Goal: Task Accomplishment & Management: Manage account settings

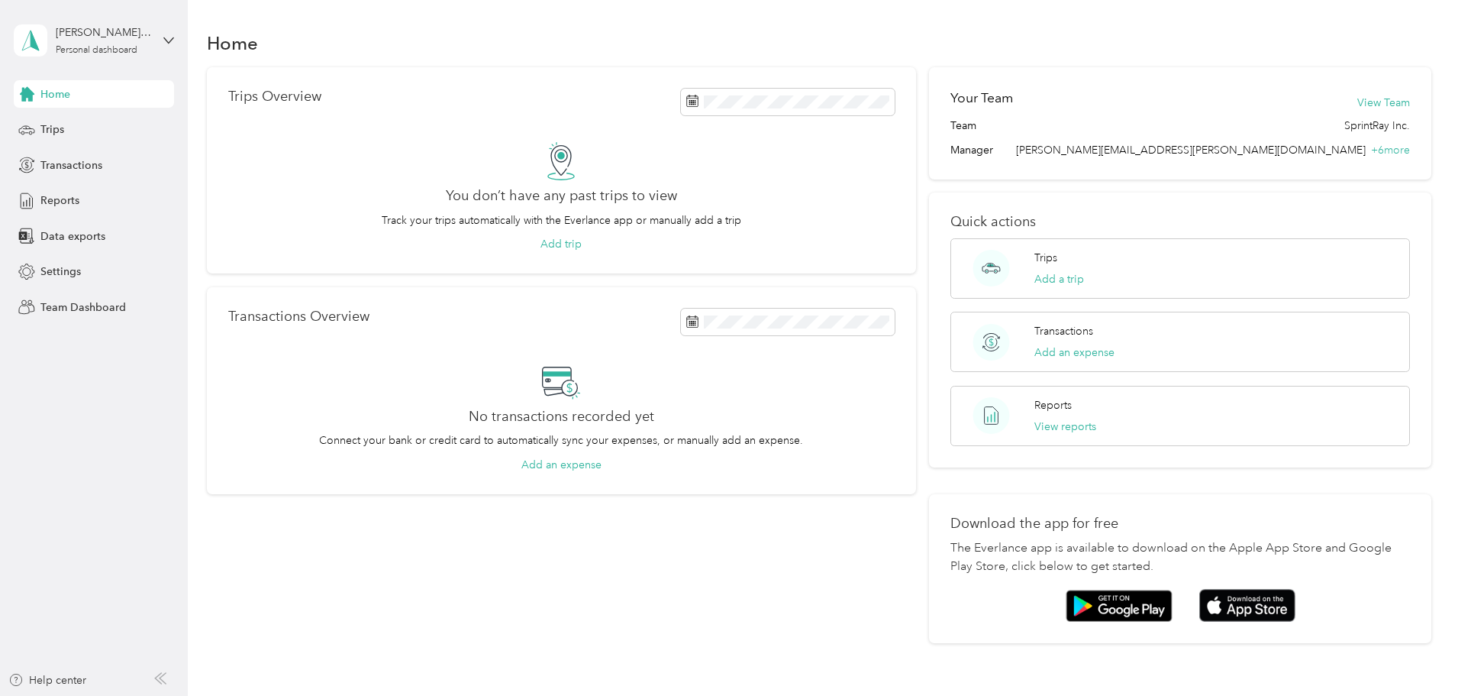
click at [470, 24] on div "Home Trips Overview You don’t have any past trips to view Track your trips auto…" at bounding box center [819, 362] width 1263 height 725
click at [92, 301] on span "Team Dashboard" at bounding box center [83, 307] width 86 height 16
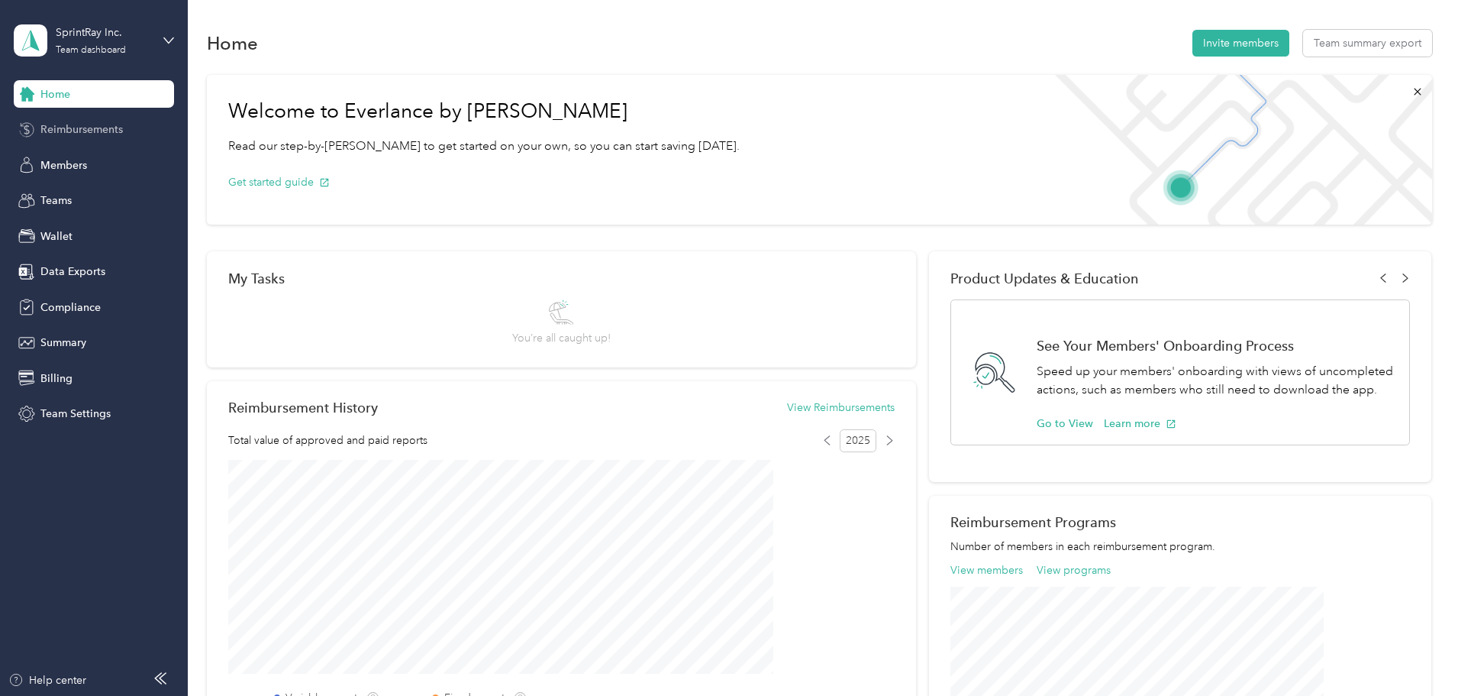
click at [80, 118] on div "Reimbursements" at bounding box center [94, 129] width 160 height 27
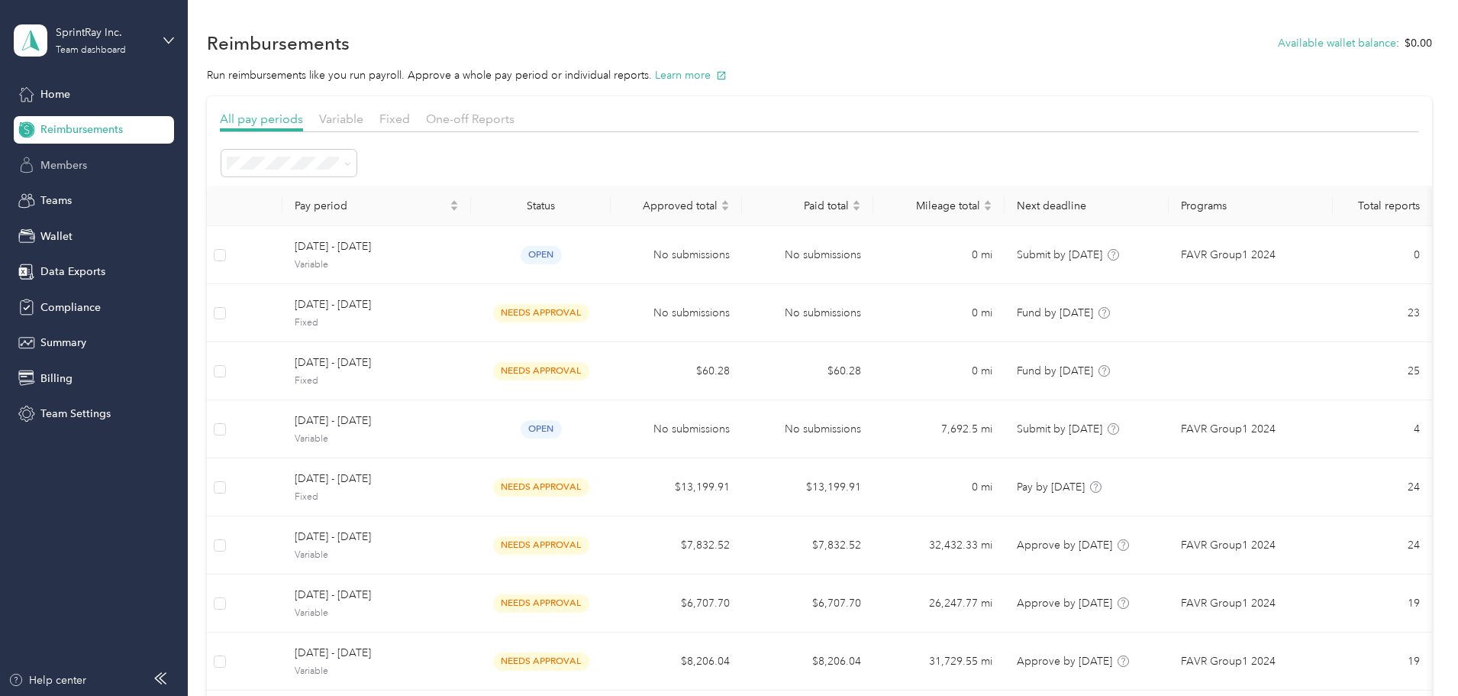
click at [84, 166] on span "Members" at bounding box center [63, 165] width 47 height 16
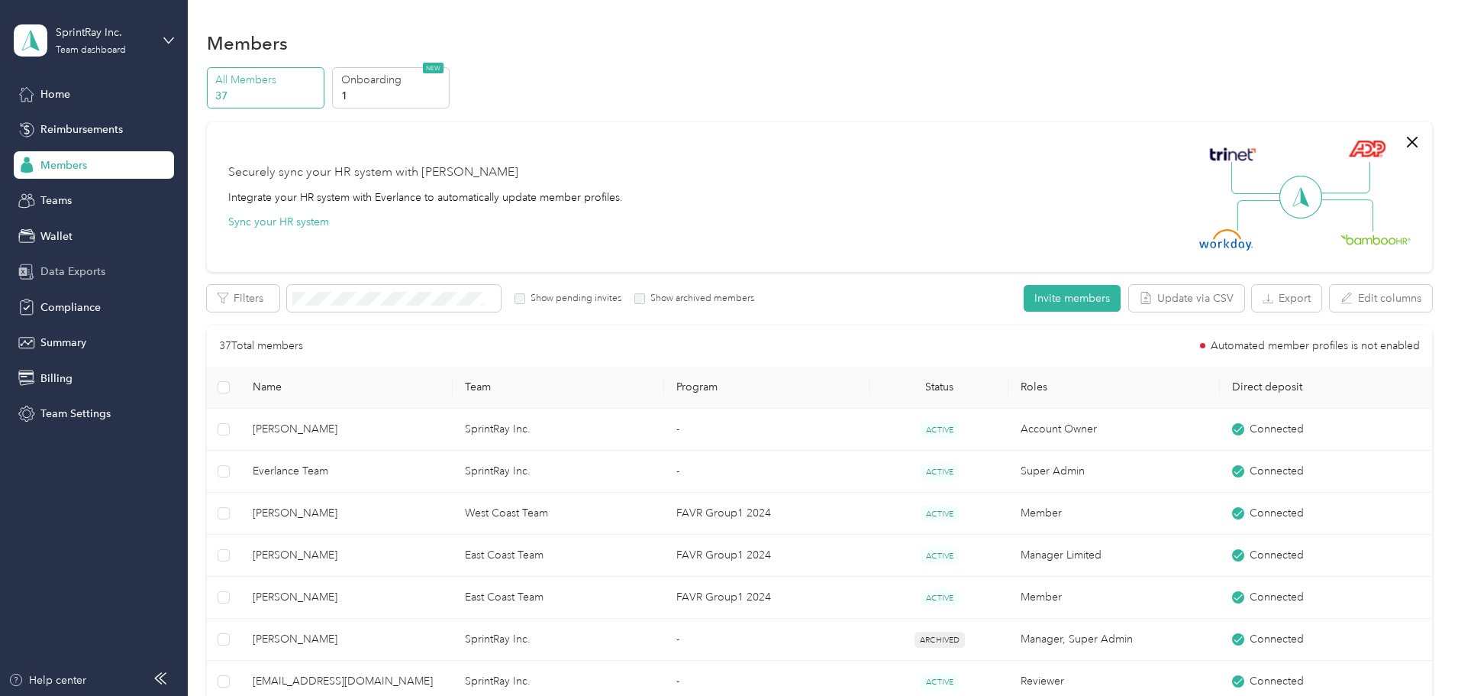
click at [89, 266] on span "Data Exports" at bounding box center [72, 271] width 65 height 16
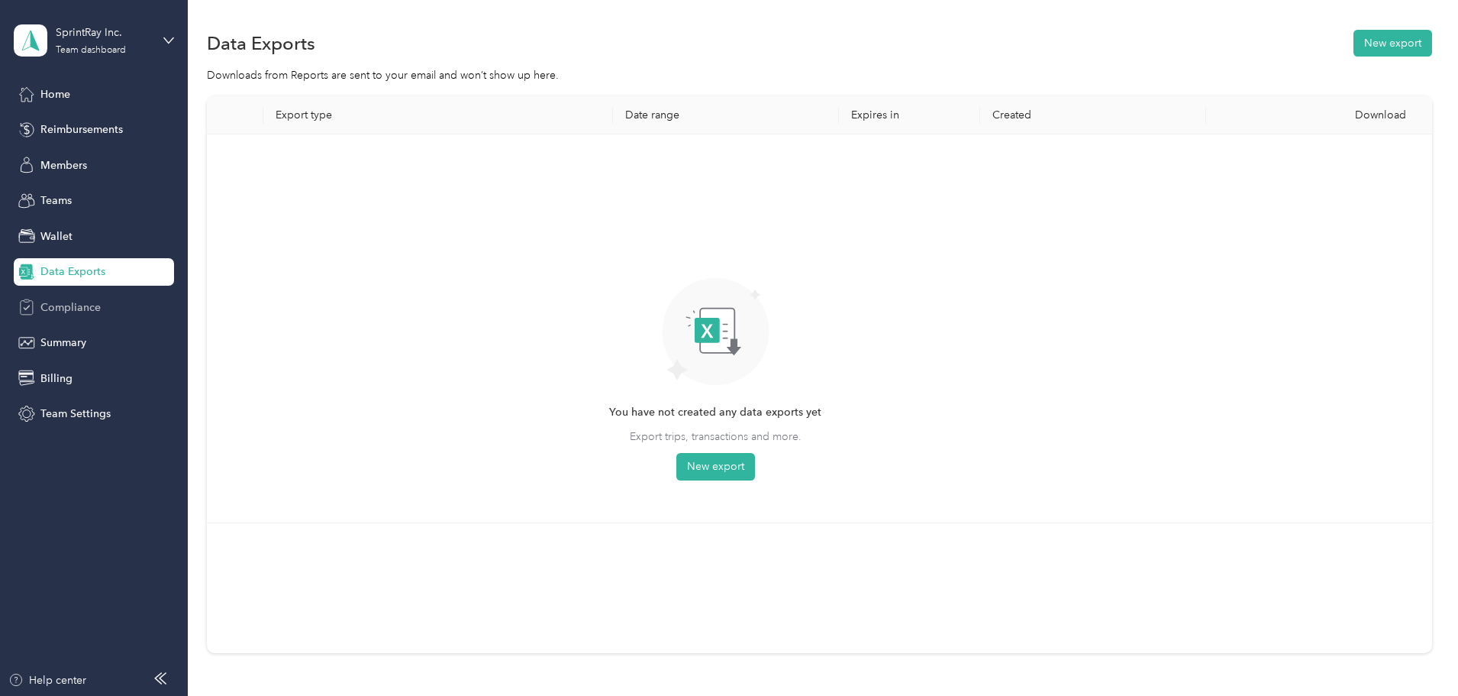
click at [111, 313] on div "Compliance" at bounding box center [94, 306] width 160 height 27
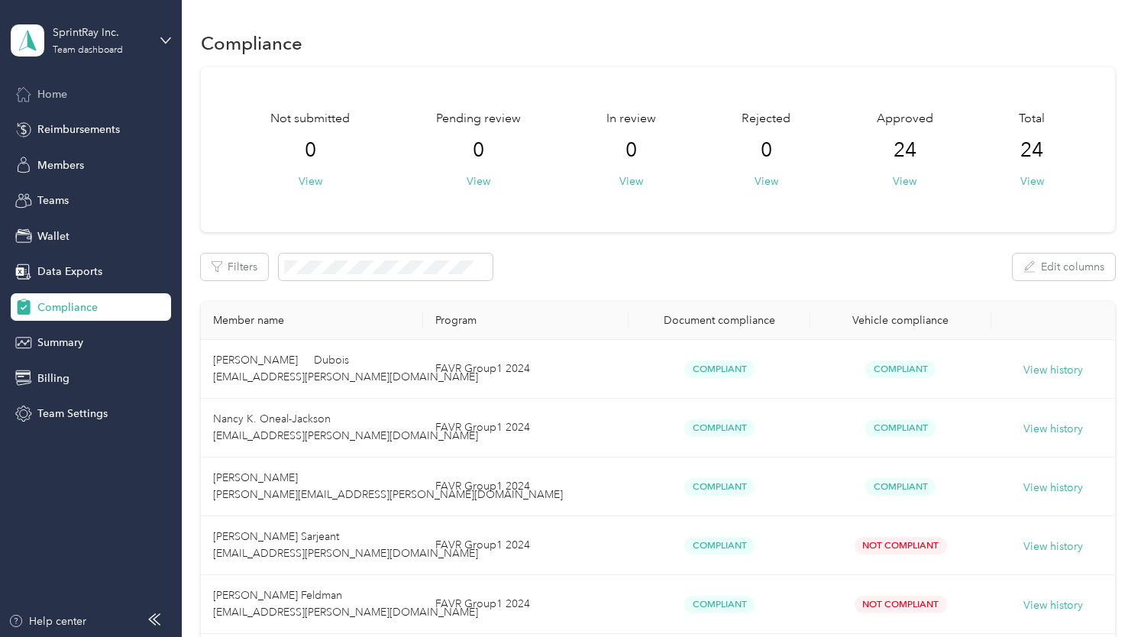
click at [52, 98] on span "Home" at bounding box center [52, 94] width 30 height 16
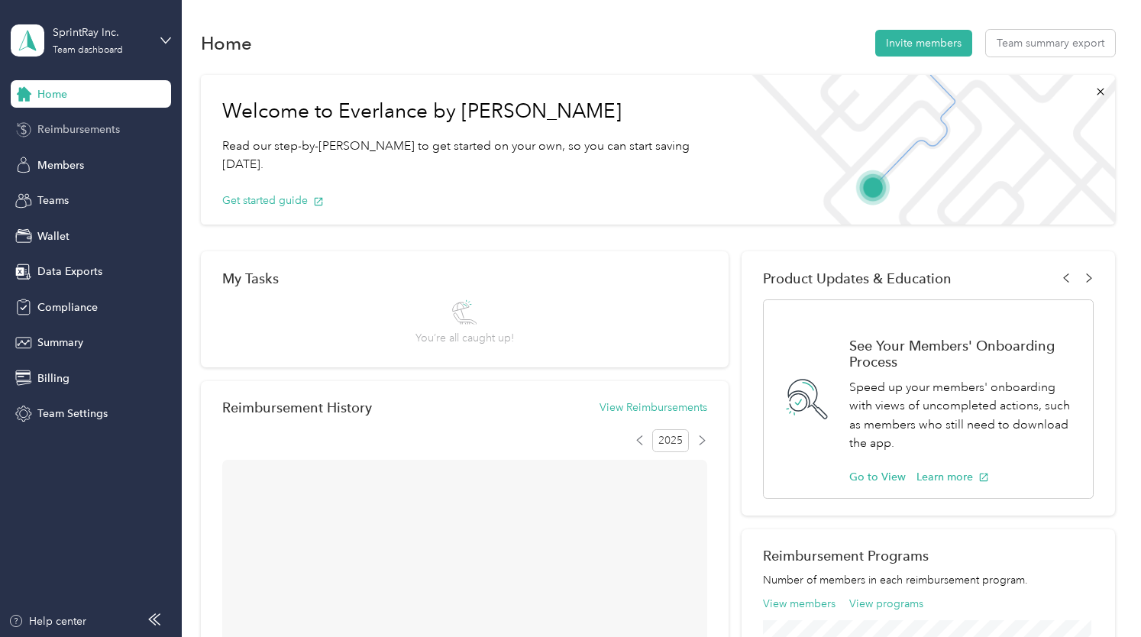
click at [73, 135] on span "Reimbursements" at bounding box center [78, 129] width 82 height 16
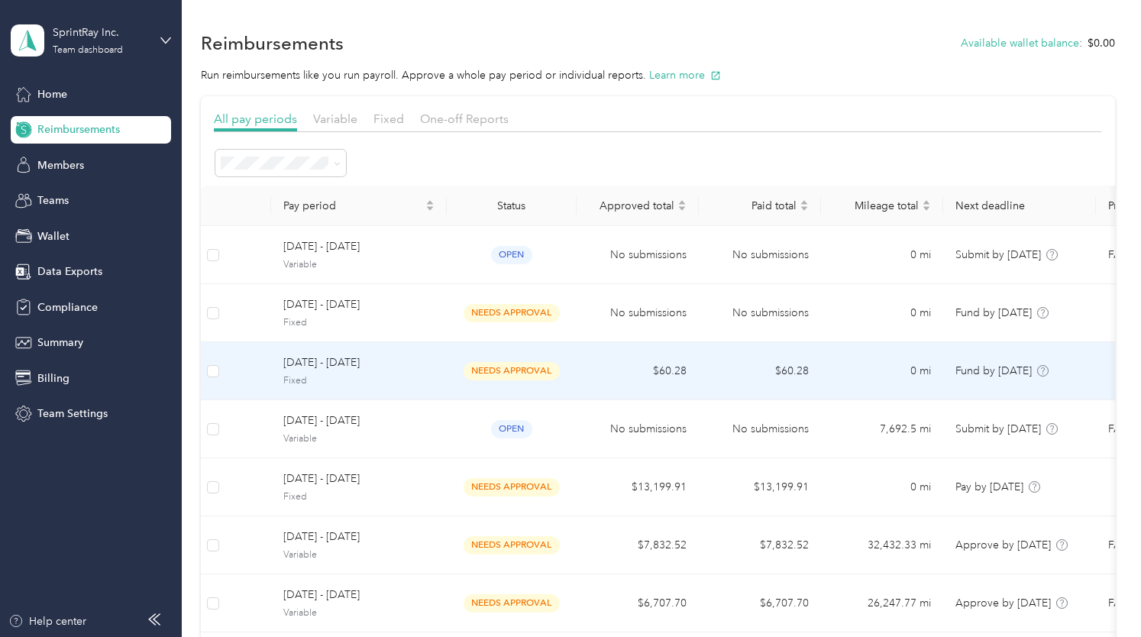
click at [412, 363] on span "[DATE] - [DATE]" at bounding box center [358, 362] width 151 height 17
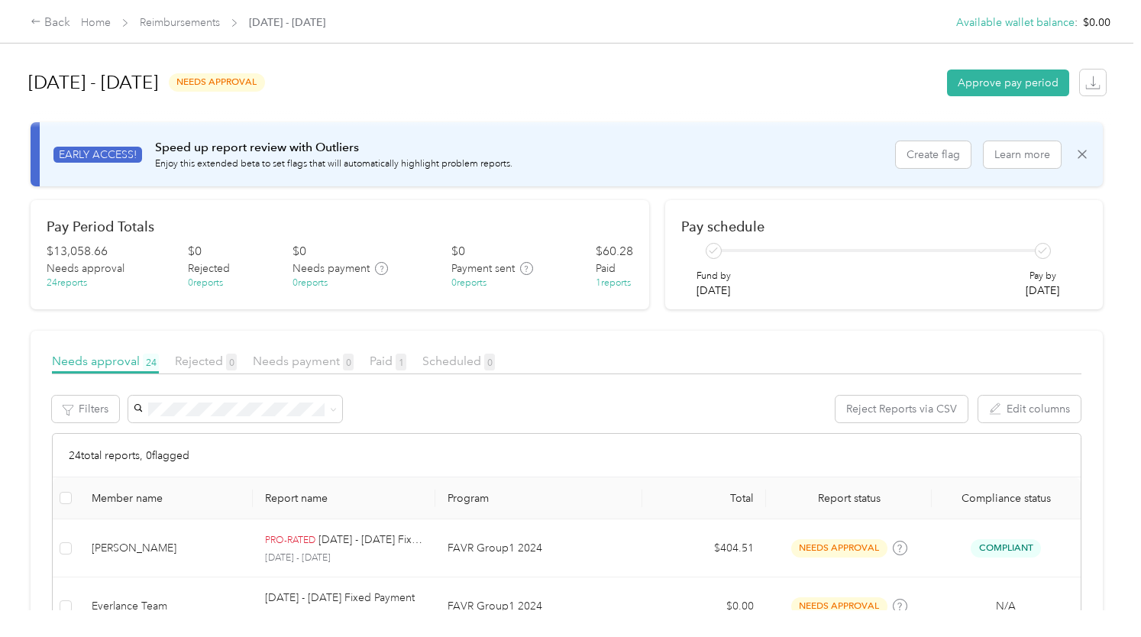
click at [825, 215] on article "Pay schedule Fund by [DATE] Pay by [DATE]" at bounding box center [883, 255] width 437 height 110
click at [766, 163] on div "EARLY ACCESS! Speed up report review with Outliers Enjoy this extended beta to …" at bounding box center [467, 154] width 829 height 32
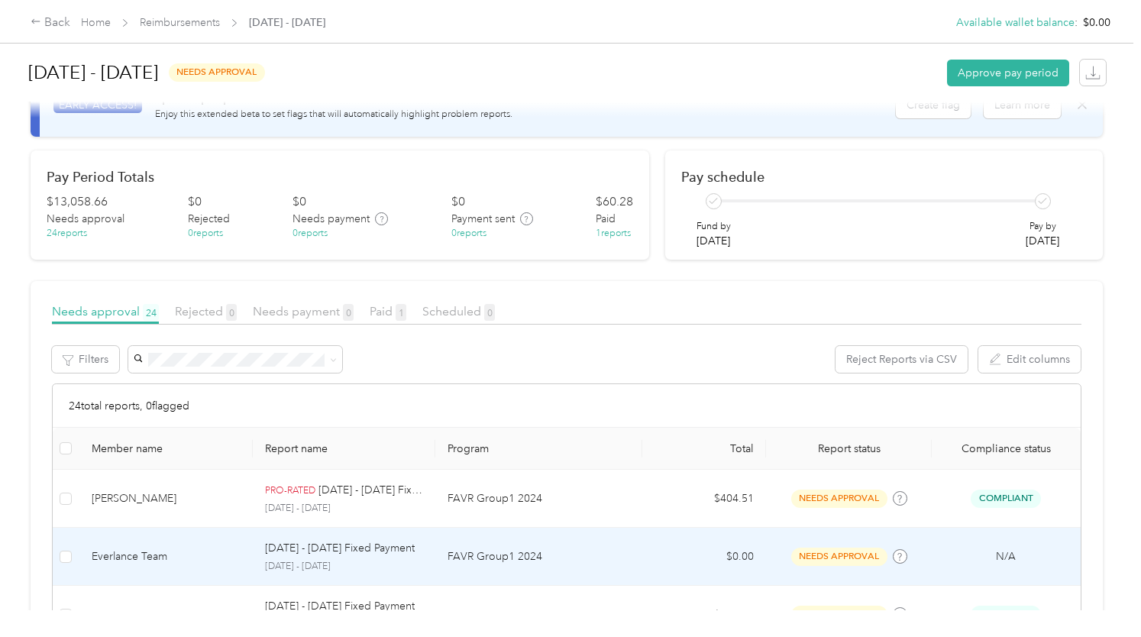
scroll to position [50, 0]
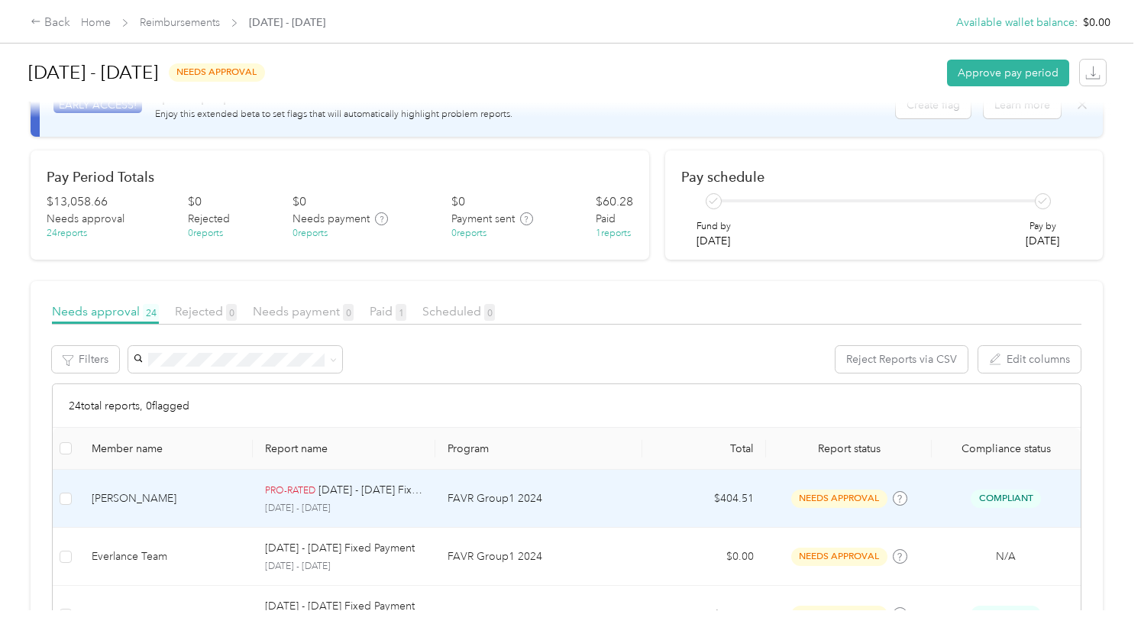
click at [822, 470] on td "needs approval" at bounding box center [849, 499] width 166 height 58
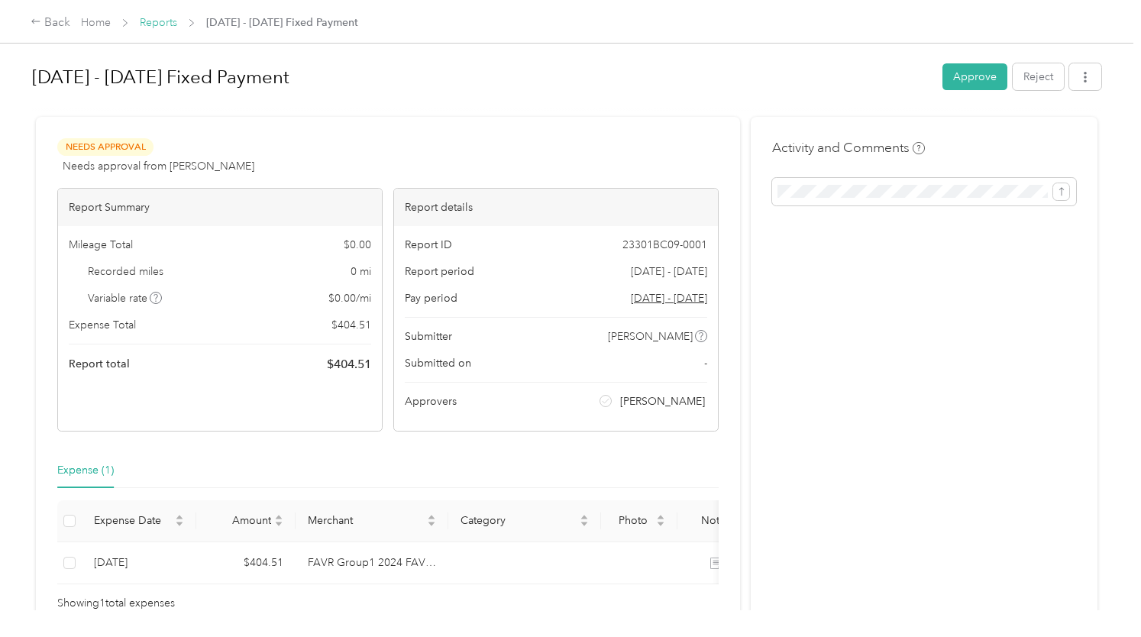
click at [163, 24] on link "Reports" at bounding box center [158, 22] width 37 height 13
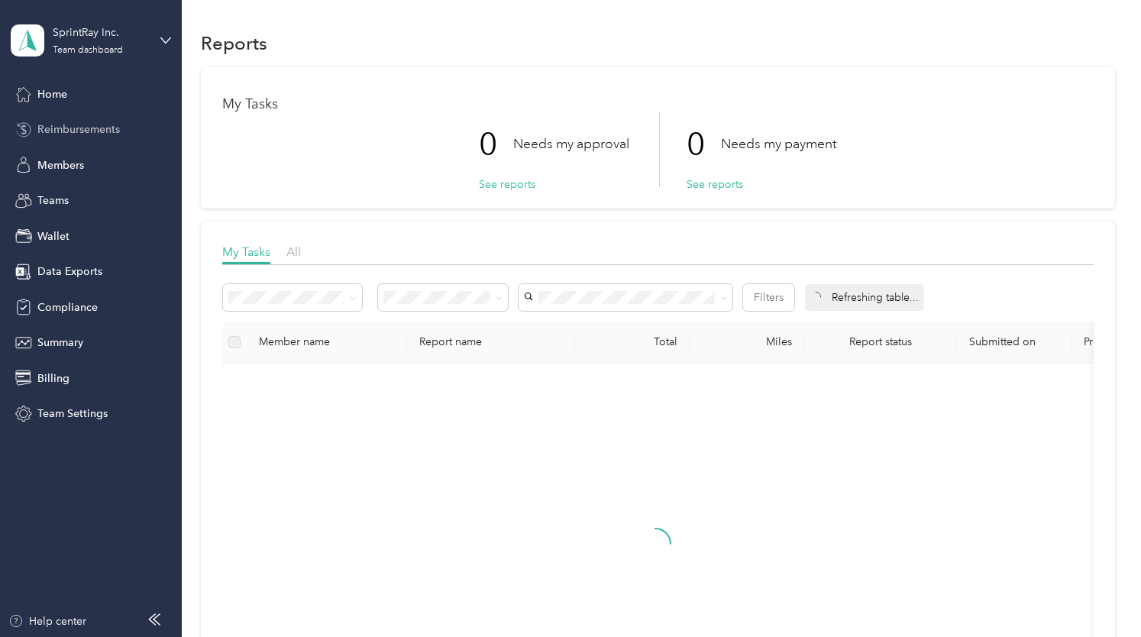
click at [72, 136] on span "Reimbursements" at bounding box center [78, 129] width 82 height 16
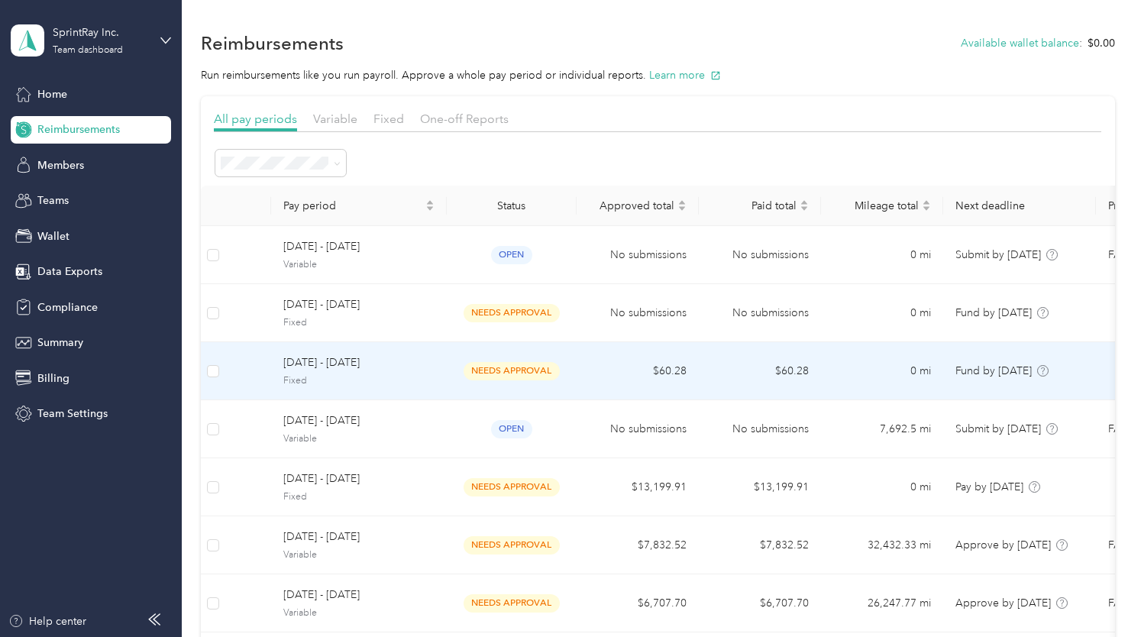
click at [557, 366] on span "needs approval" at bounding box center [511, 371] width 96 height 18
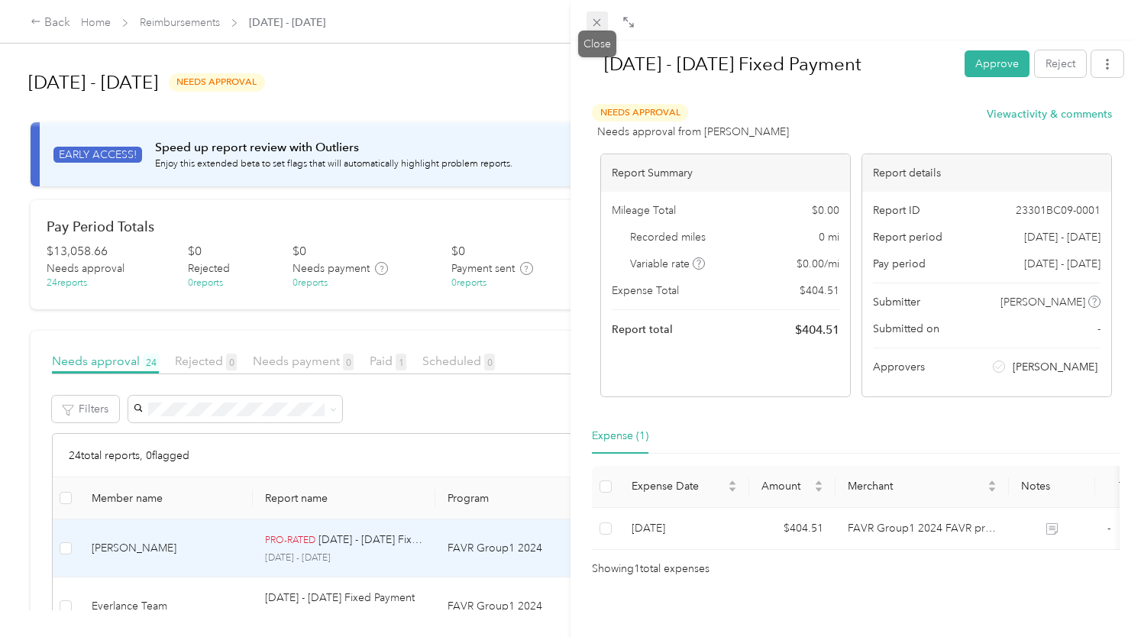
click at [597, 20] on icon at bounding box center [596, 22] width 13 height 13
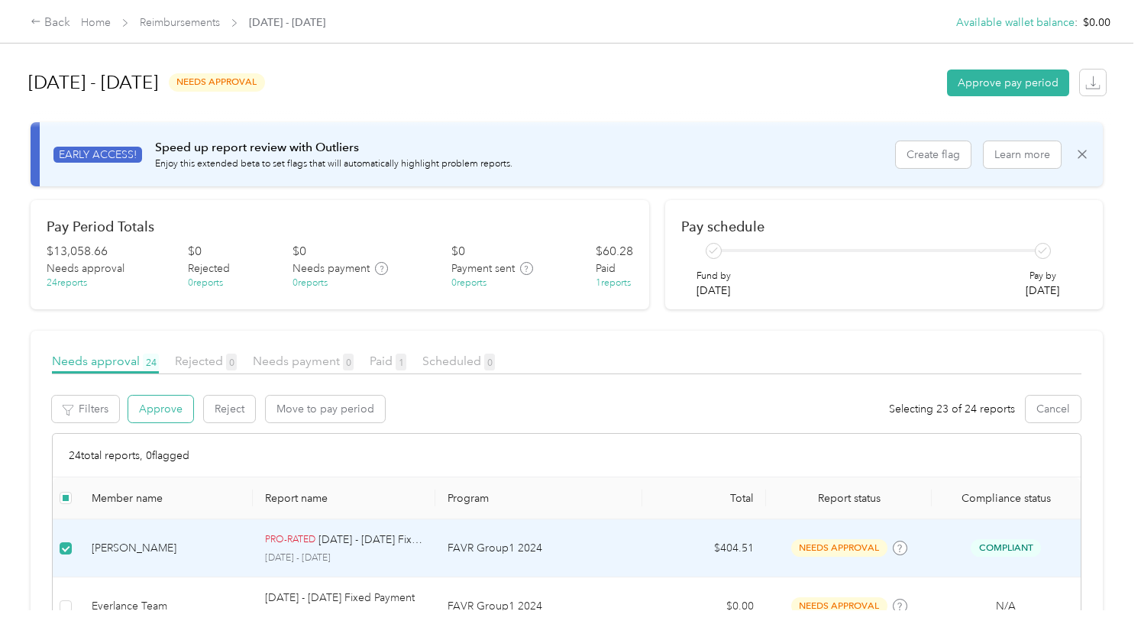
click at [160, 412] on button "Approve" at bounding box center [160, 408] width 65 height 27
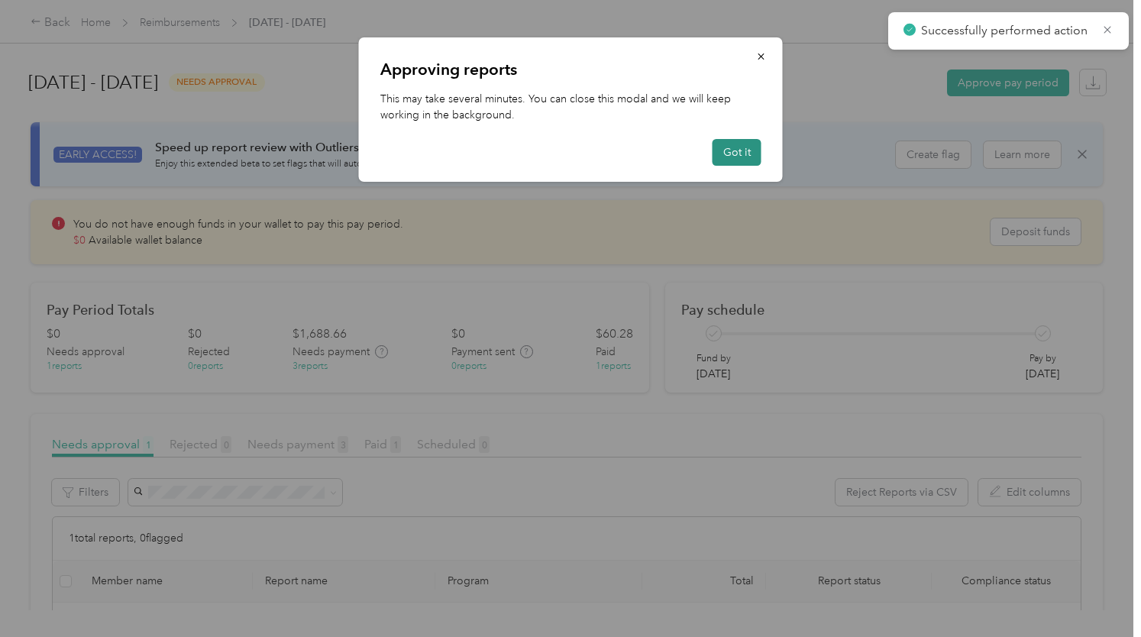
click at [739, 148] on button "Got it" at bounding box center [736, 152] width 49 height 27
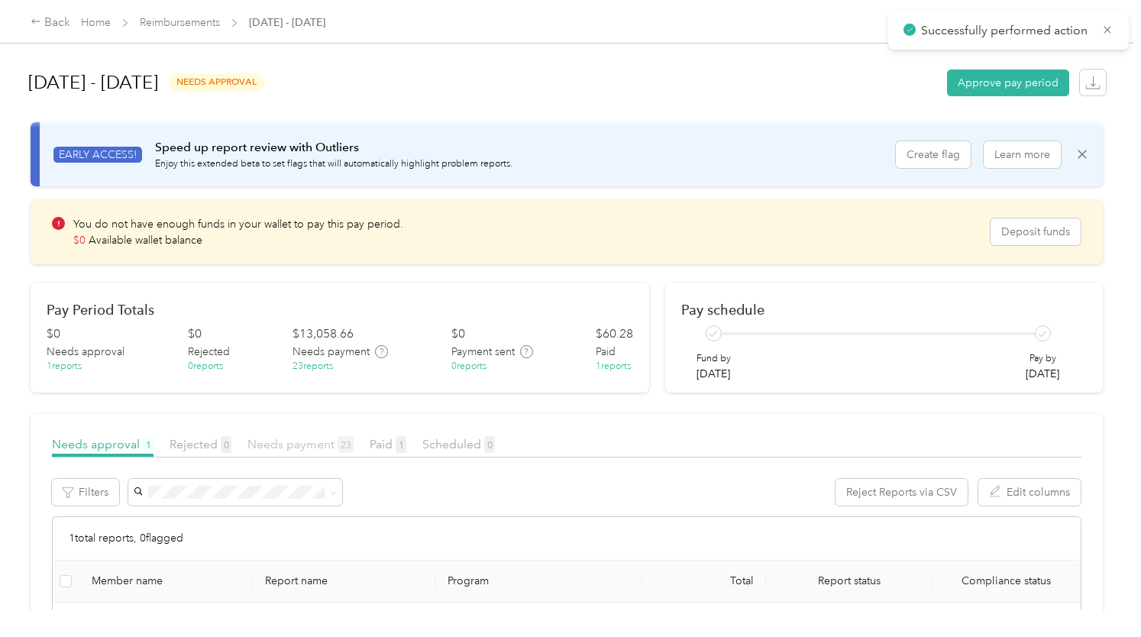
click at [305, 447] on span "Needs payment 23" at bounding box center [300, 444] width 106 height 15
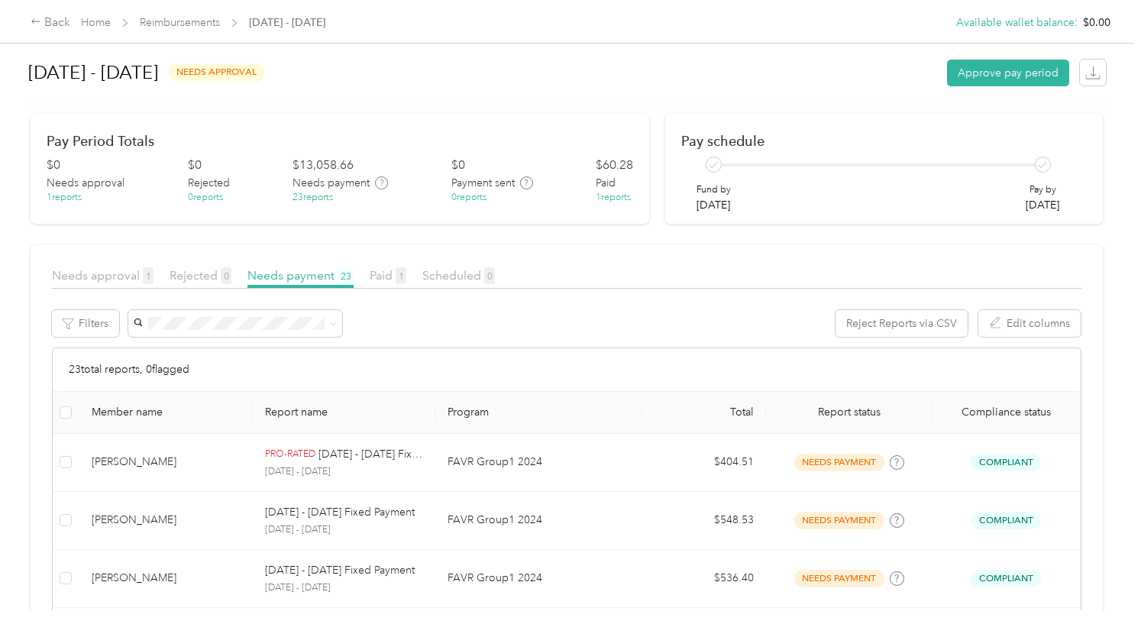
scroll to position [173, 0]
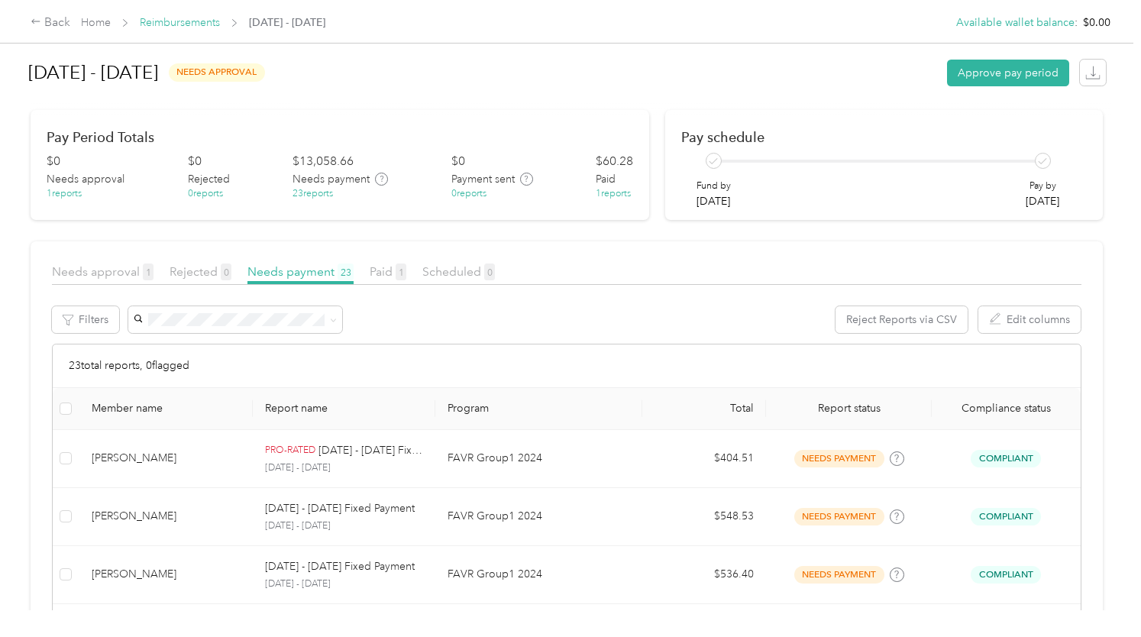
click at [194, 21] on link "Reimbursements" at bounding box center [180, 22] width 80 height 13
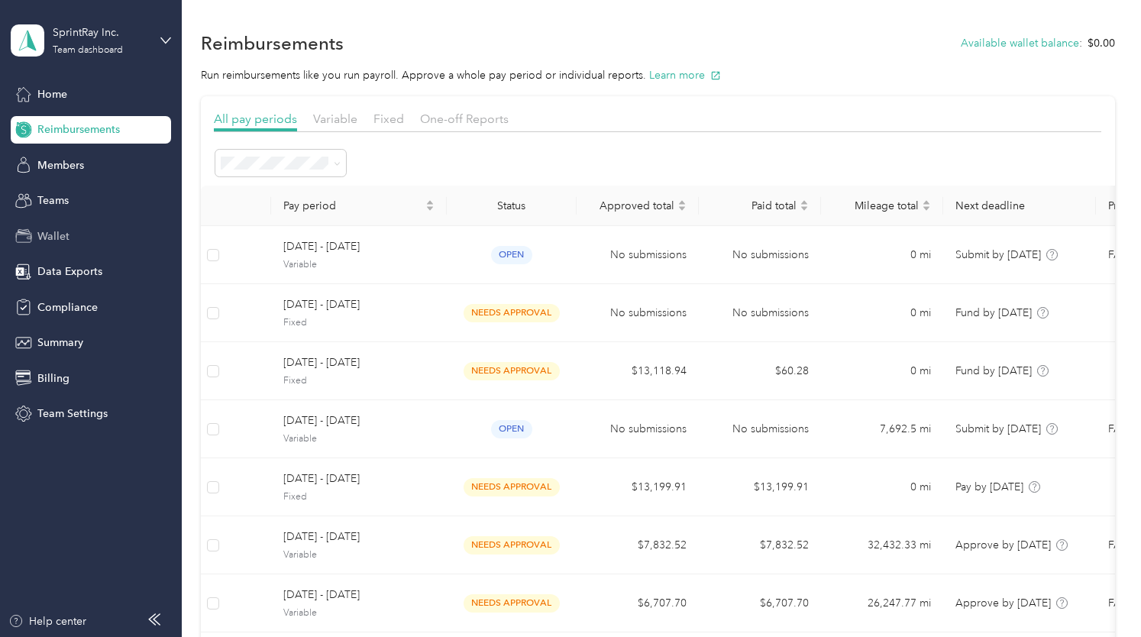
click at [43, 237] on span "Wallet" at bounding box center [53, 236] width 32 height 16
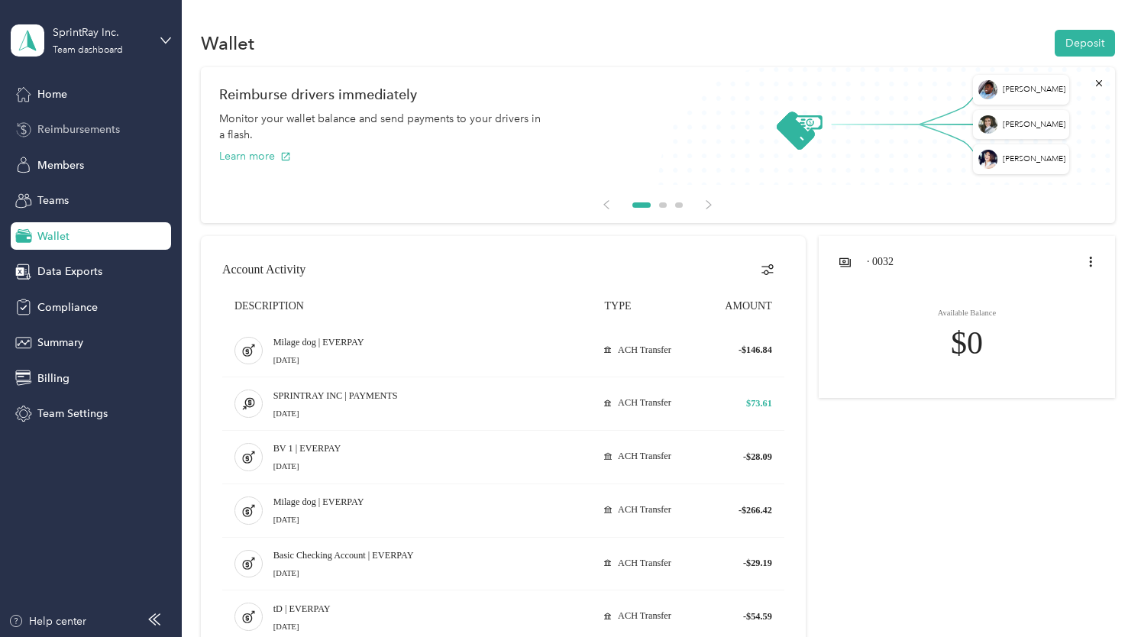
click at [85, 136] on span "Reimbursements" at bounding box center [78, 129] width 82 height 16
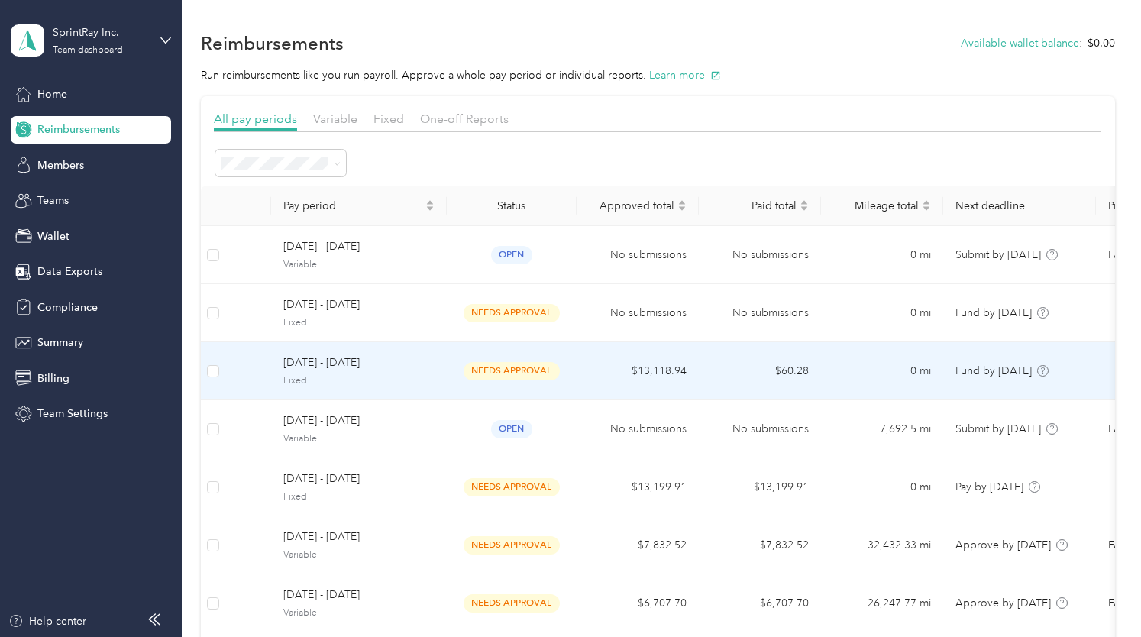
click at [427, 379] on span "Fixed" at bounding box center [358, 381] width 151 height 14
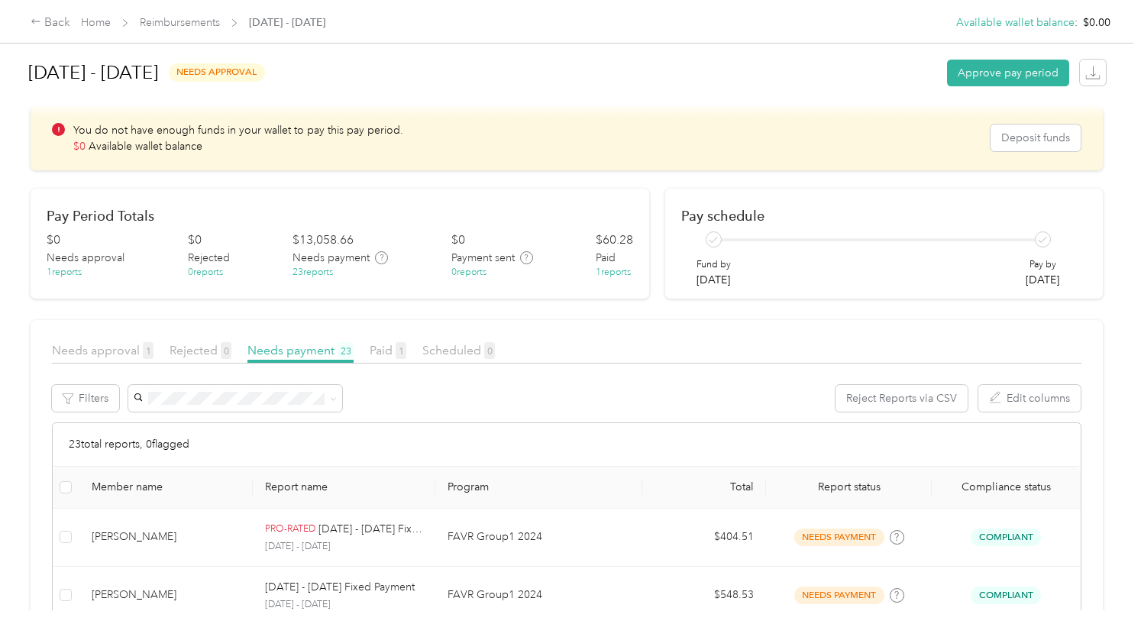
scroll to position [93, 0]
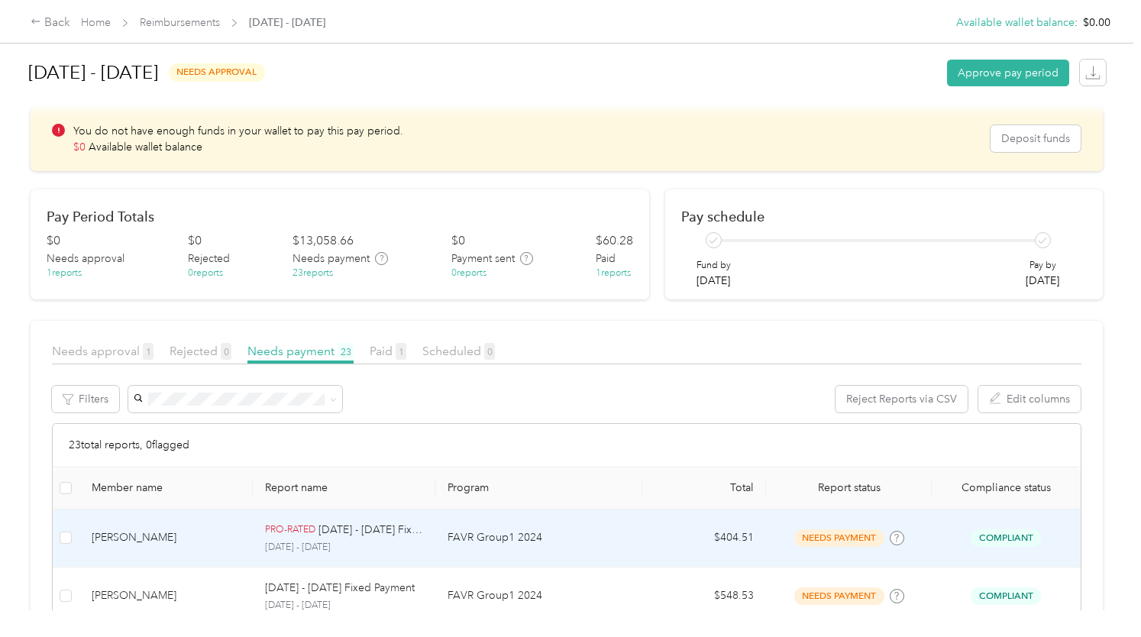
click at [72, 536] on td at bounding box center [66, 538] width 27 height 58
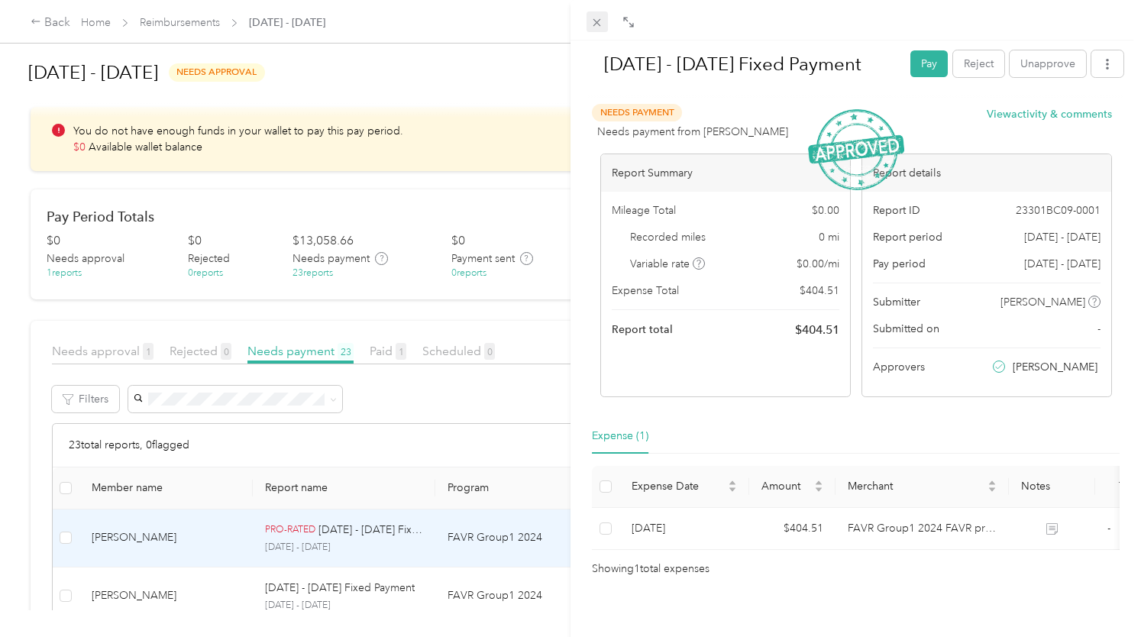
click at [594, 26] on icon at bounding box center [597, 23] width 8 height 8
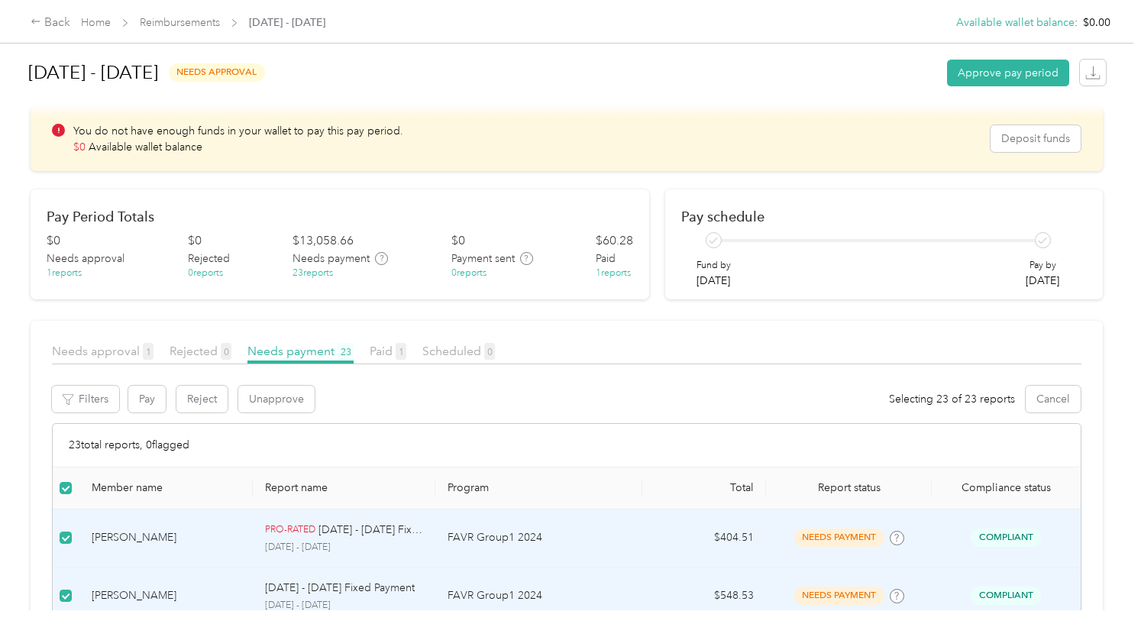
click at [192, 29] on span "Reimbursements" at bounding box center [180, 23] width 80 height 16
click at [184, 24] on link "Reimbursements" at bounding box center [180, 22] width 80 height 13
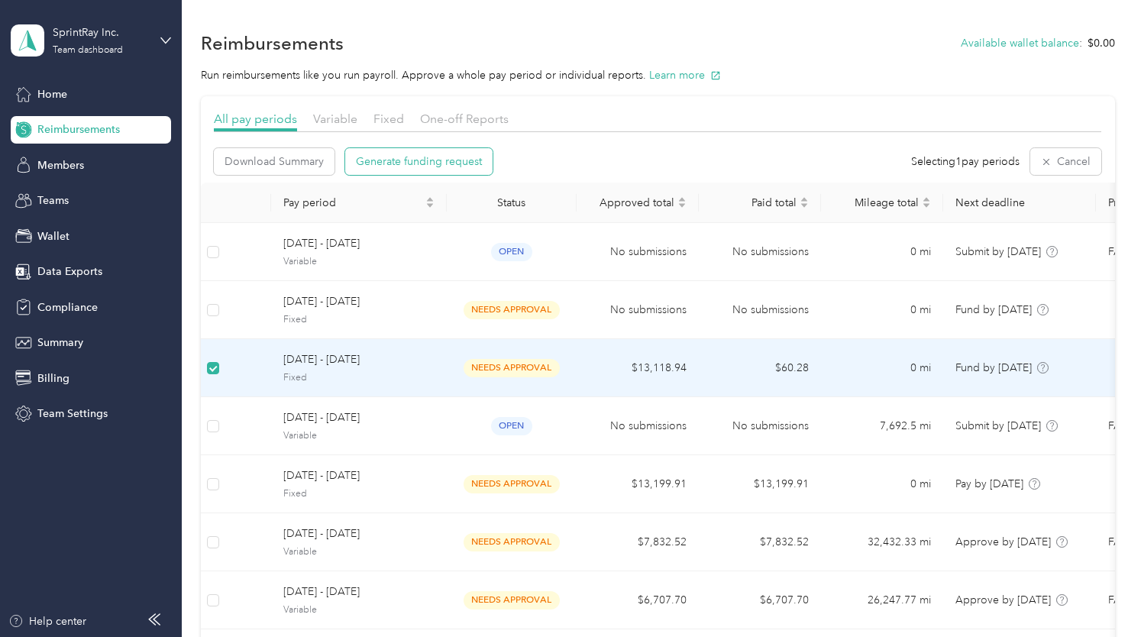
click at [434, 157] on span "Generate funding request" at bounding box center [419, 161] width 126 height 16
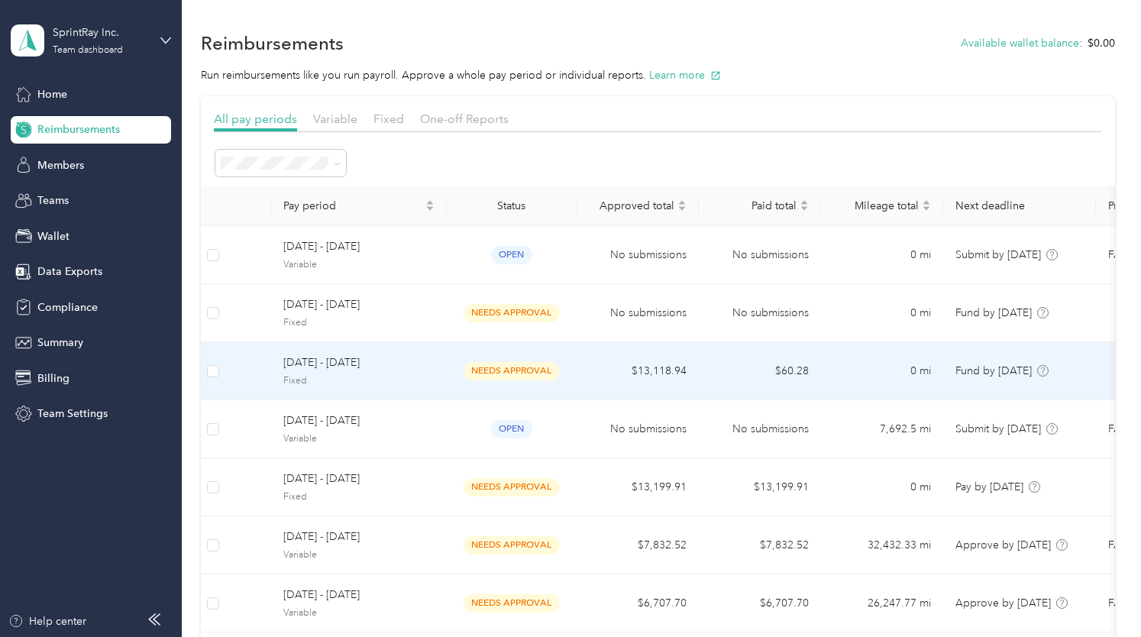
click at [366, 370] on div "[DATE] - [DATE] Fixed" at bounding box center [358, 370] width 151 height 33
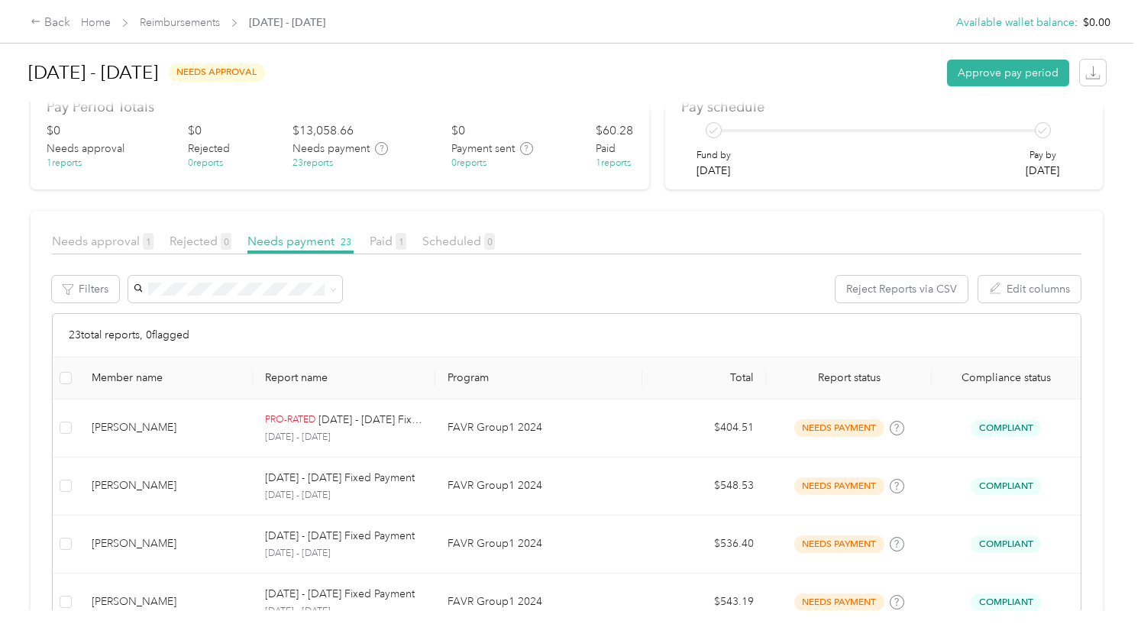
scroll to position [203, 0]
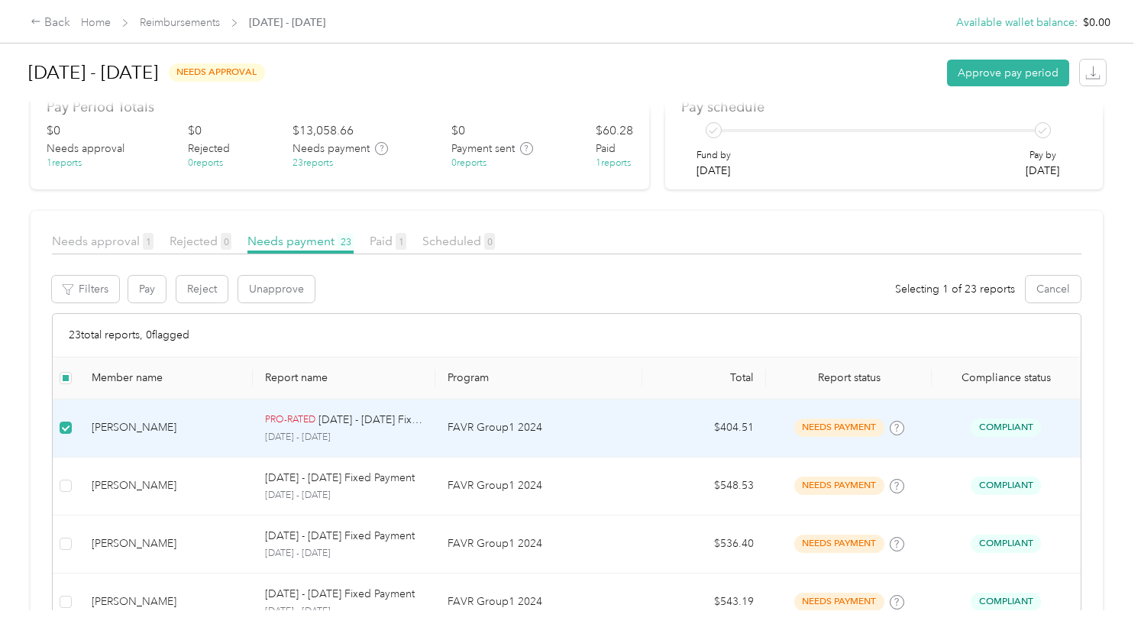
click at [133, 425] on div "[PERSON_NAME]" at bounding box center [167, 427] width 150 height 17
click at [144, 431] on div "[PERSON_NAME]" at bounding box center [167, 427] width 150 height 17
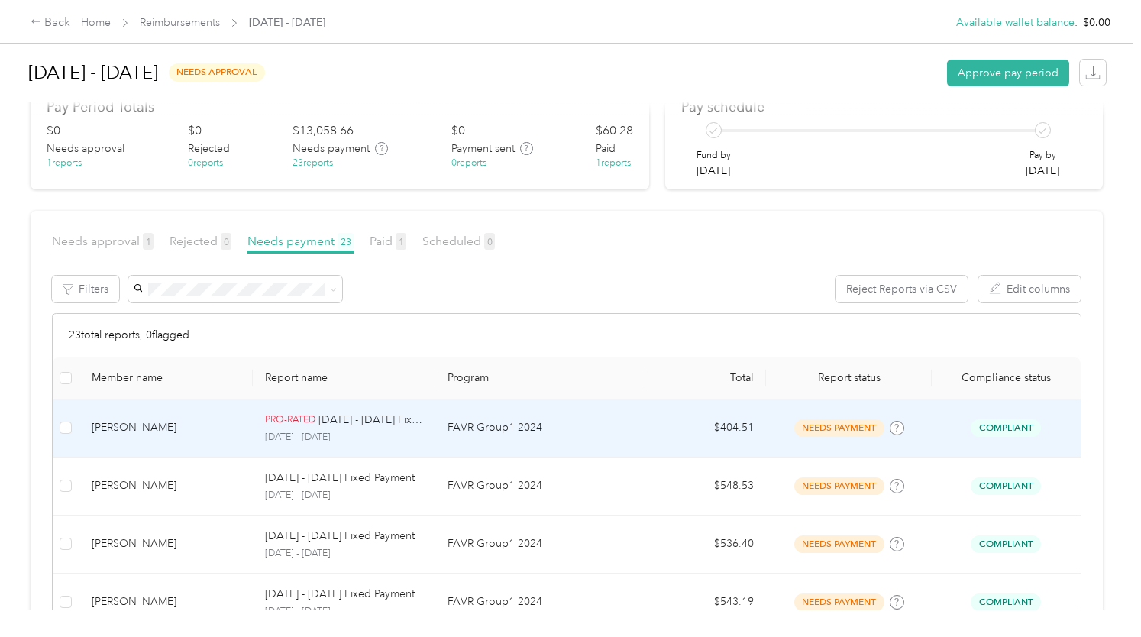
click at [133, 424] on div "[PERSON_NAME]" at bounding box center [167, 427] width 150 height 17
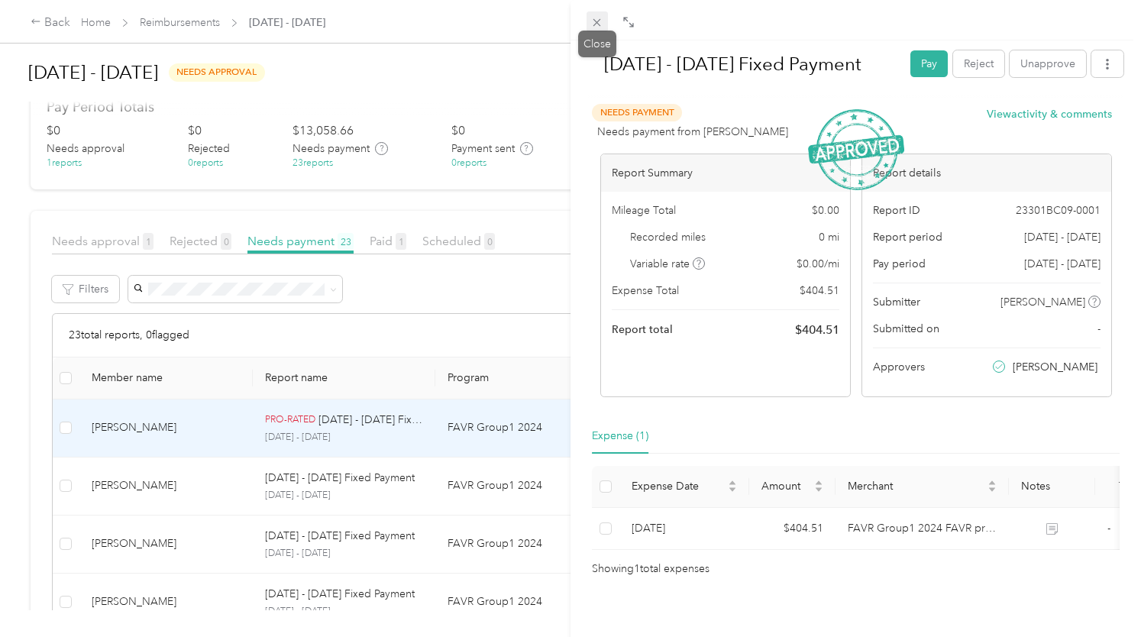
click at [596, 27] on icon at bounding box center [596, 22] width 13 height 13
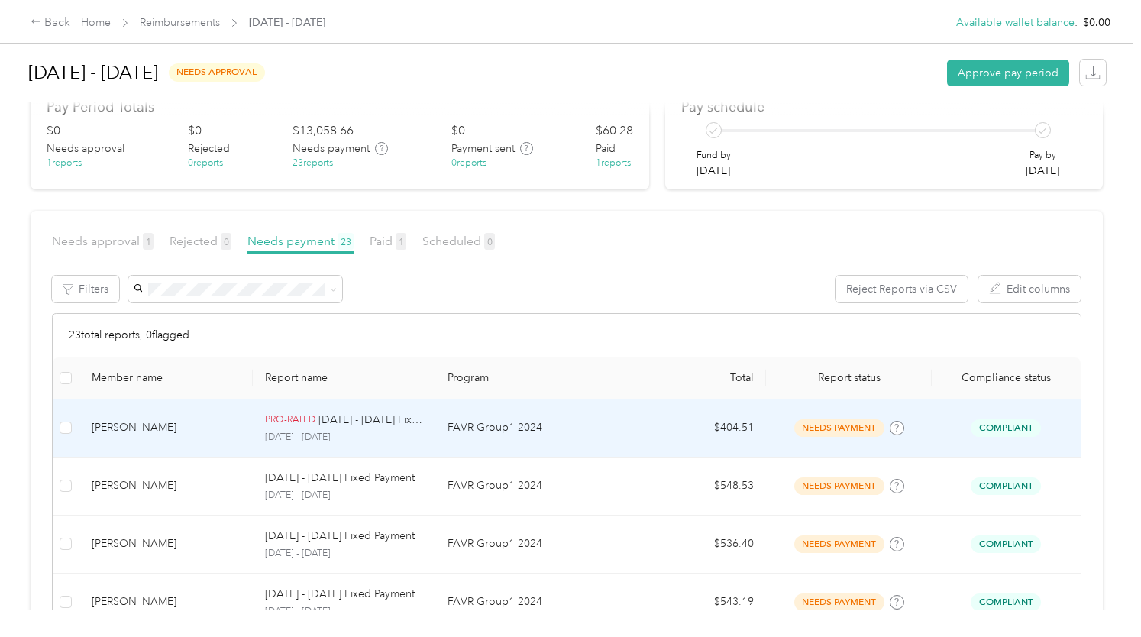
click at [223, 421] on div "[PERSON_NAME]" at bounding box center [167, 427] width 150 height 17
click at [166, 17] on div "Pay Reject Unapprove Needs Payment Needs payment from [PERSON_NAME] View activi…" at bounding box center [681, 318] width 1141 height 637
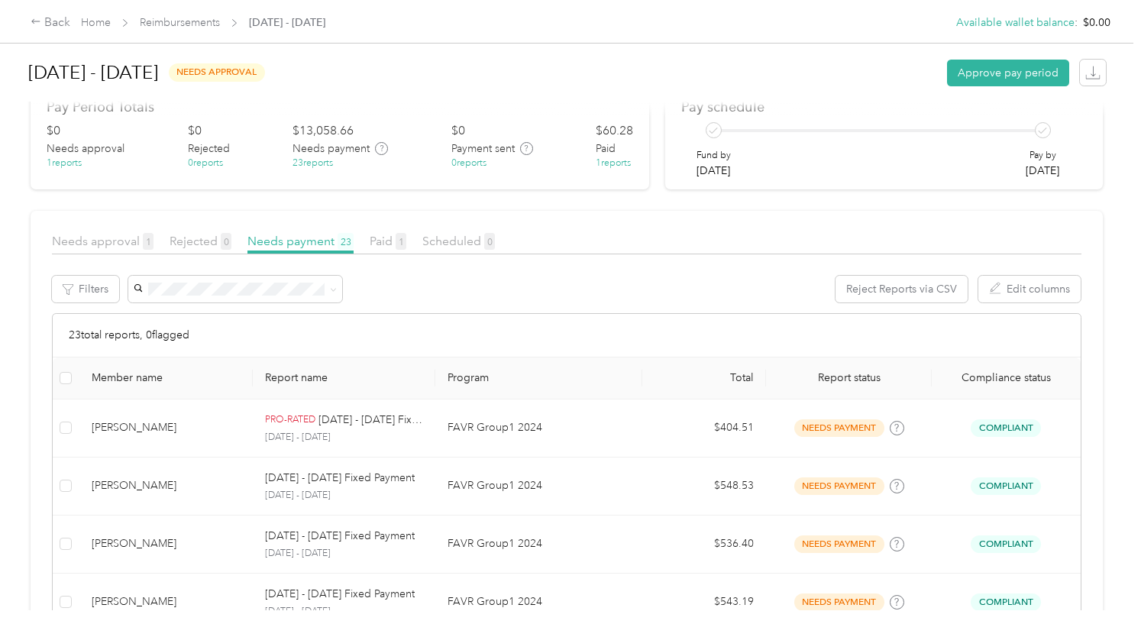
click at [95, 21] on div at bounding box center [570, 318] width 1141 height 637
click at [97, 30] on span "Home" at bounding box center [96, 23] width 30 height 16
click at [96, 21] on link "Home" at bounding box center [96, 22] width 30 height 13
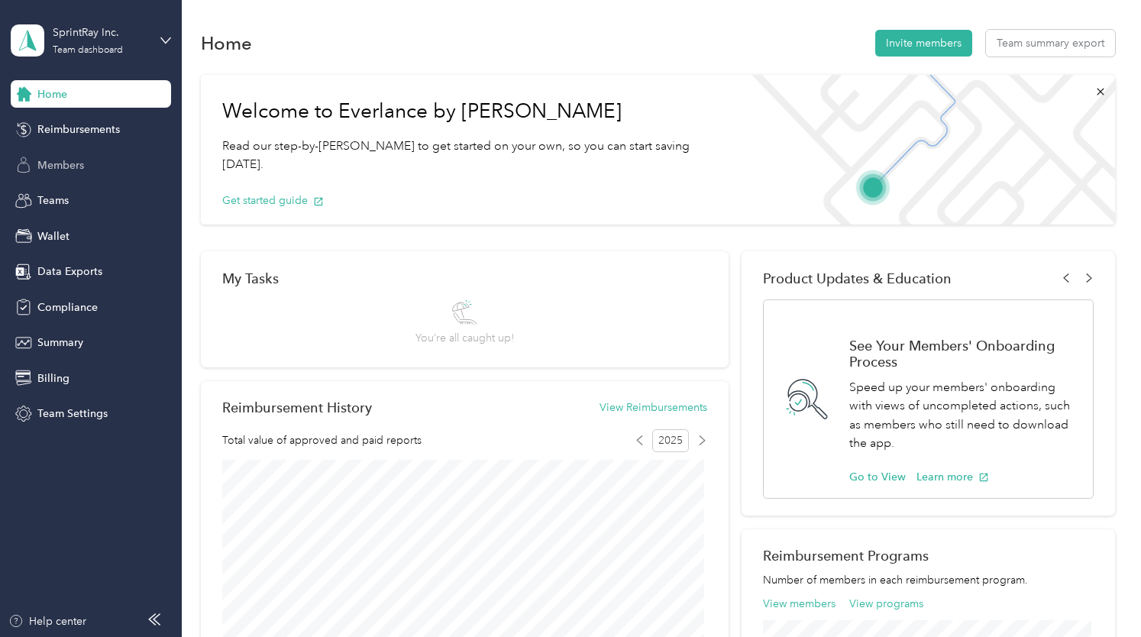
click at [63, 176] on div "Members" at bounding box center [91, 164] width 160 height 27
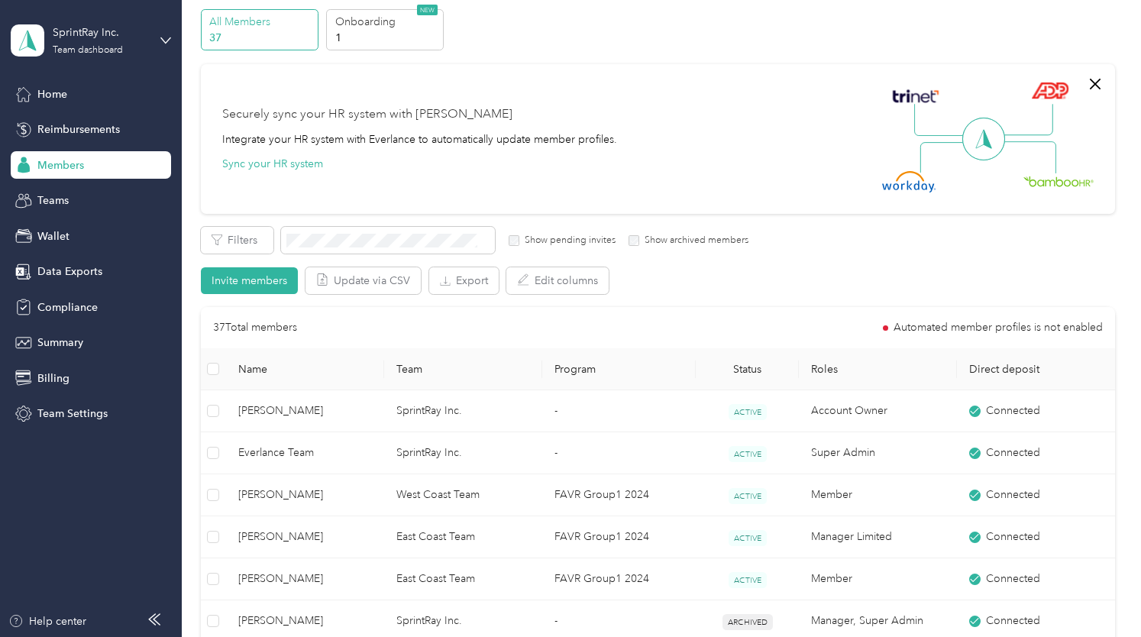
scroll to position [62, 0]
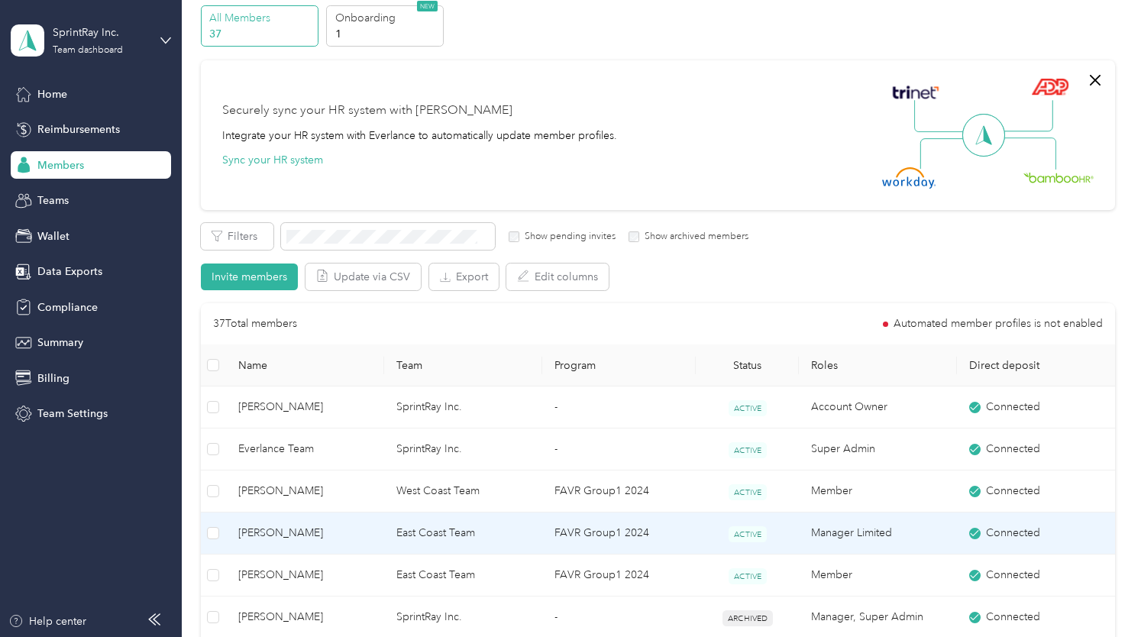
click at [290, 529] on span "[PERSON_NAME]" at bounding box center [305, 532] width 134 height 17
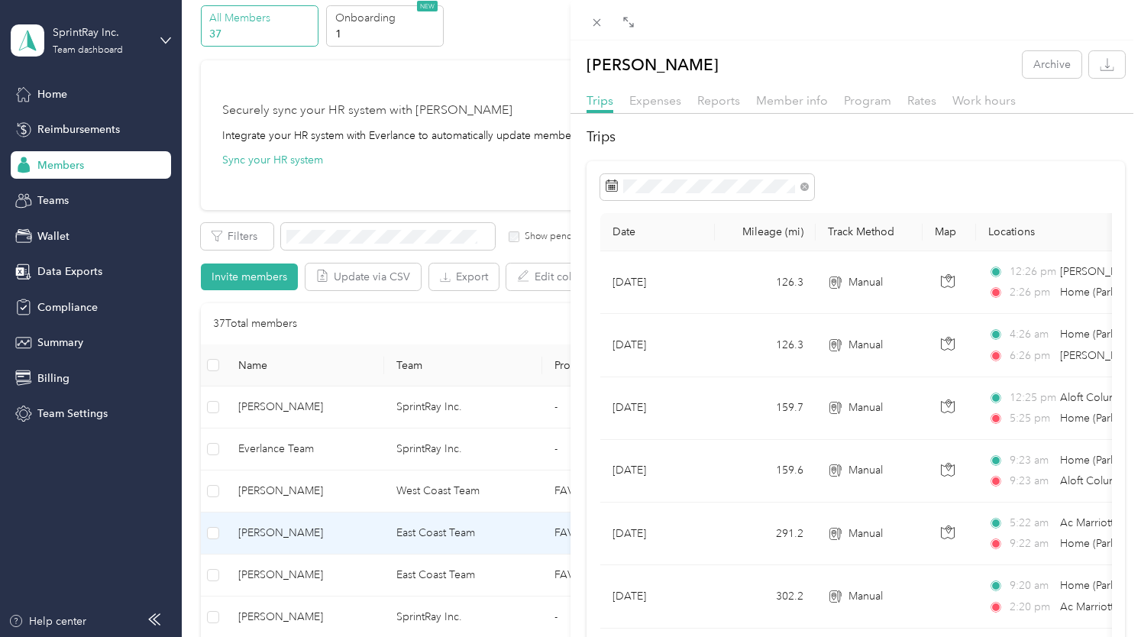
click at [881, 108] on div "Program" at bounding box center [867, 101] width 47 height 19
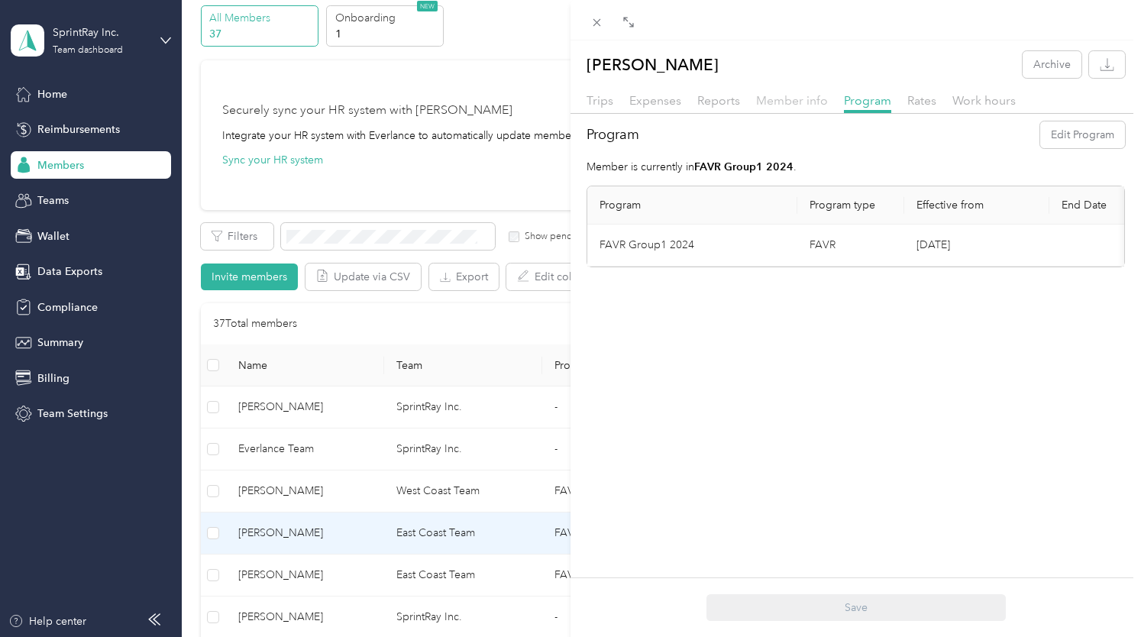
click at [768, 102] on span "Member info" at bounding box center [792, 100] width 72 height 15
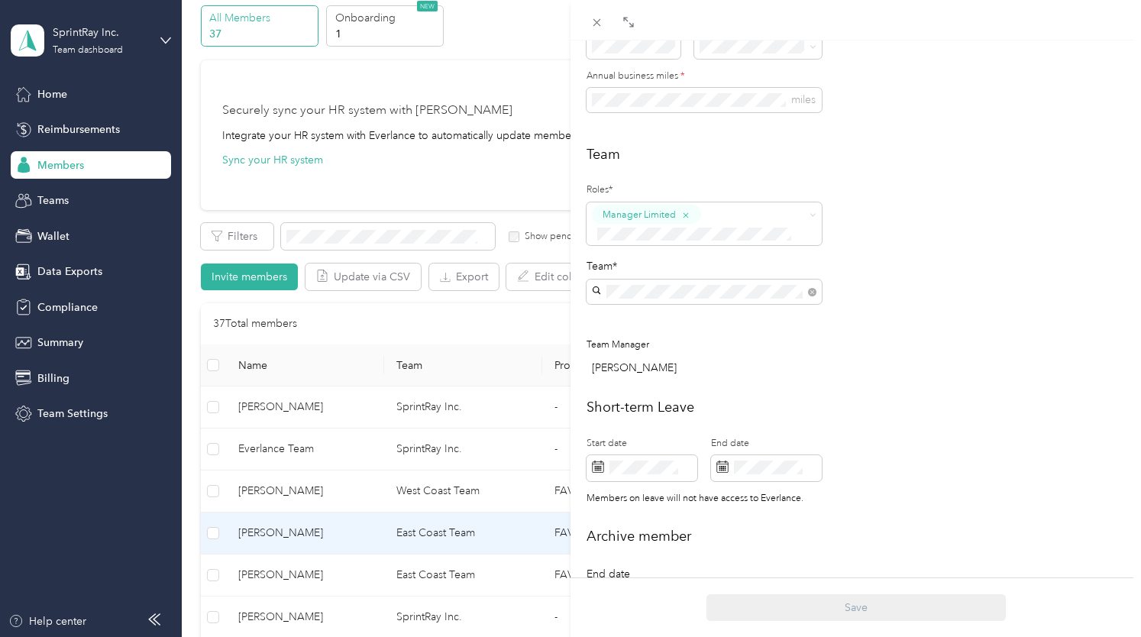
scroll to position [453, 0]
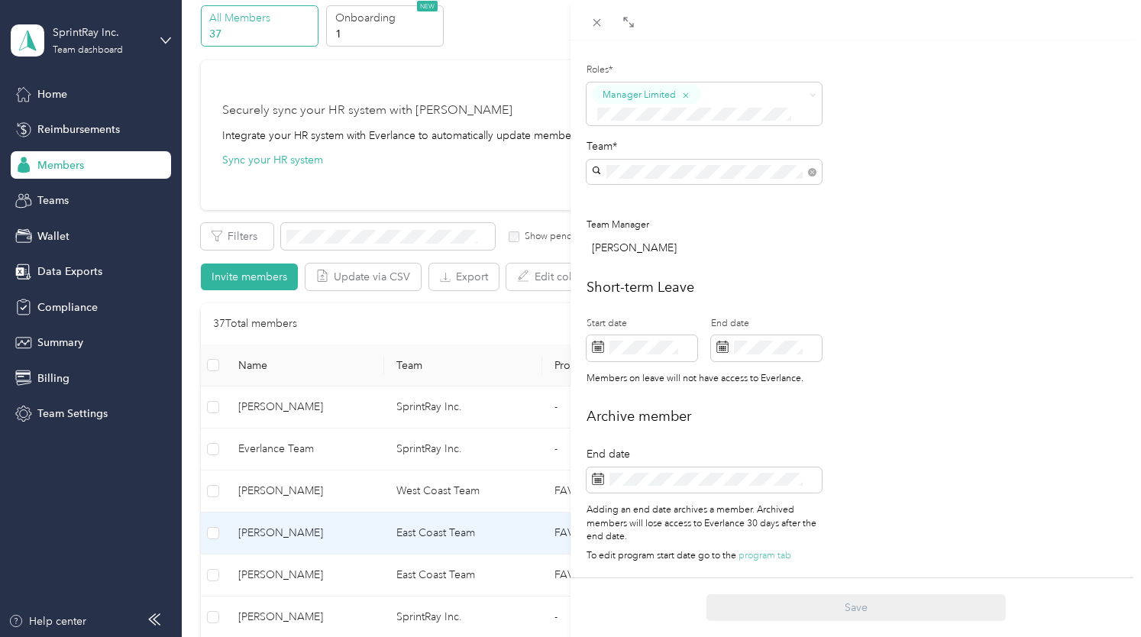
click at [852, 415] on div "Archive member End date Adding an end date archives a member. Archived members …" at bounding box center [855, 488] width 538 height 164
click at [602, 22] on icon at bounding box center [596, 22] width 13 height 13
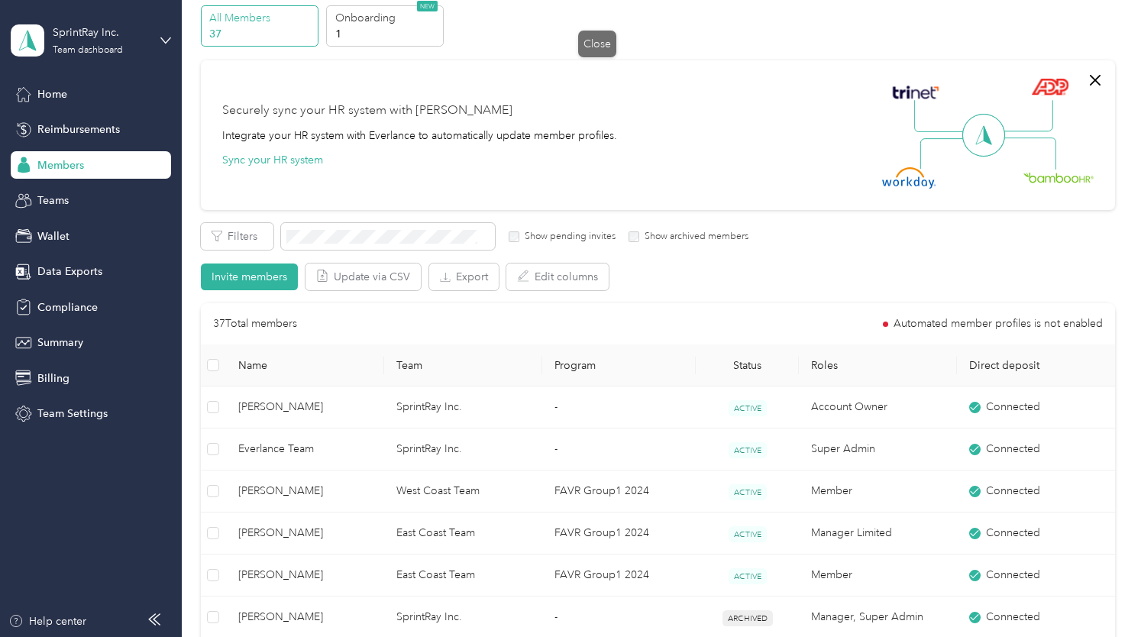
scroll to position [437, 0]
click at [108, 266] on div "Data Exports" at bounding box center [91, 271] width 160 height 27
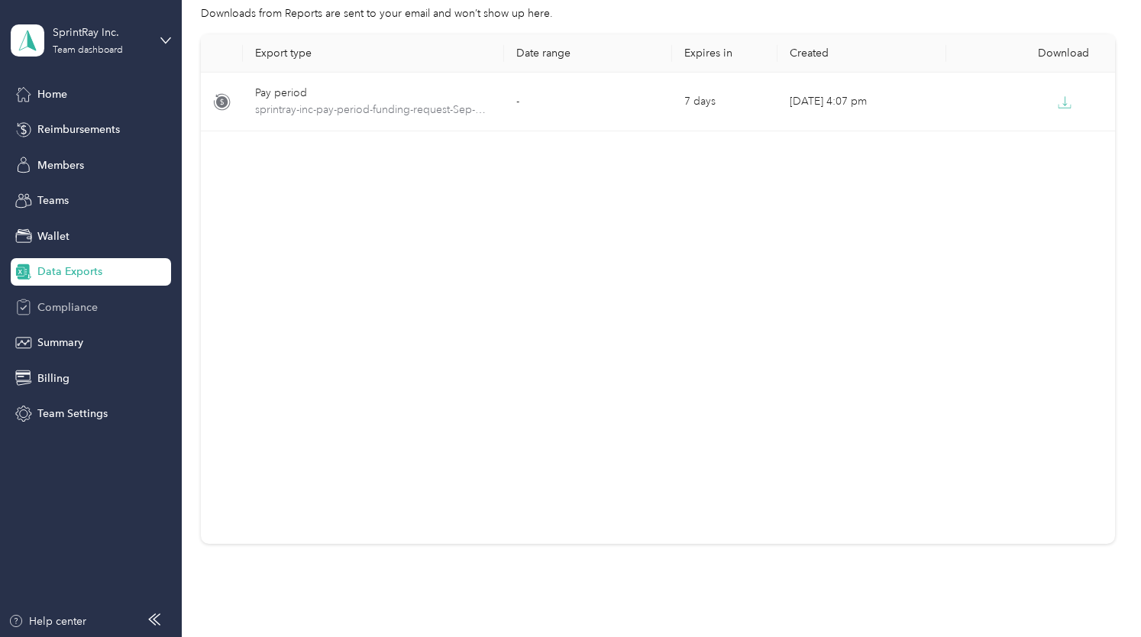
click at [115, 302] on div "Compliance" at bounding box center [91, 306] width 160 height 27
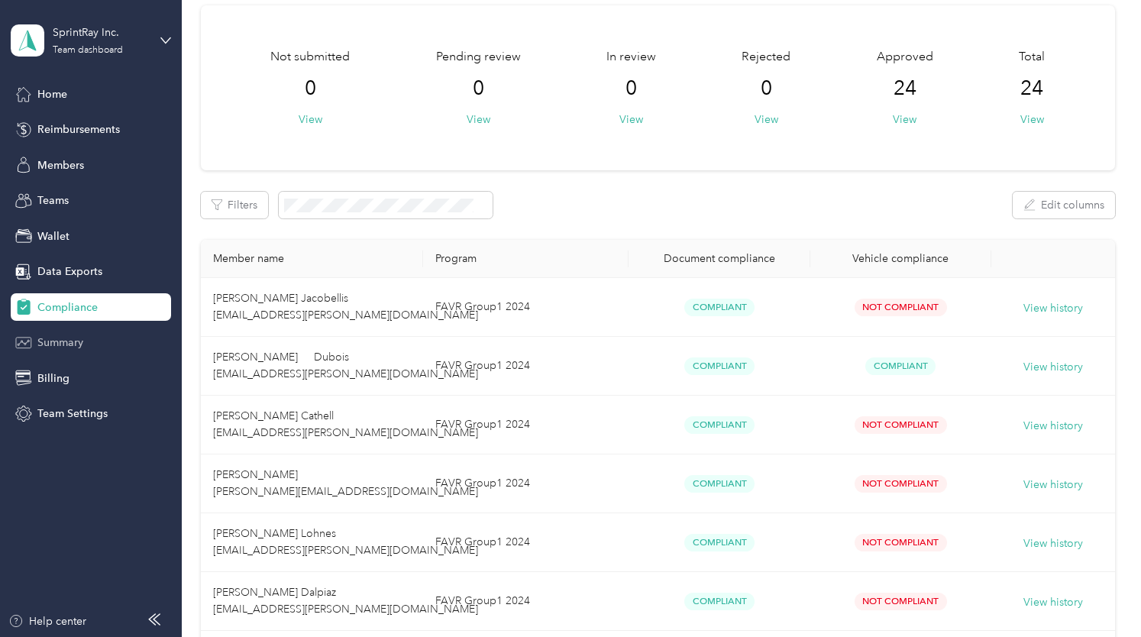
click at [108, 336] on div "Summary" at bounding box center [91, 342] width 160 height 27
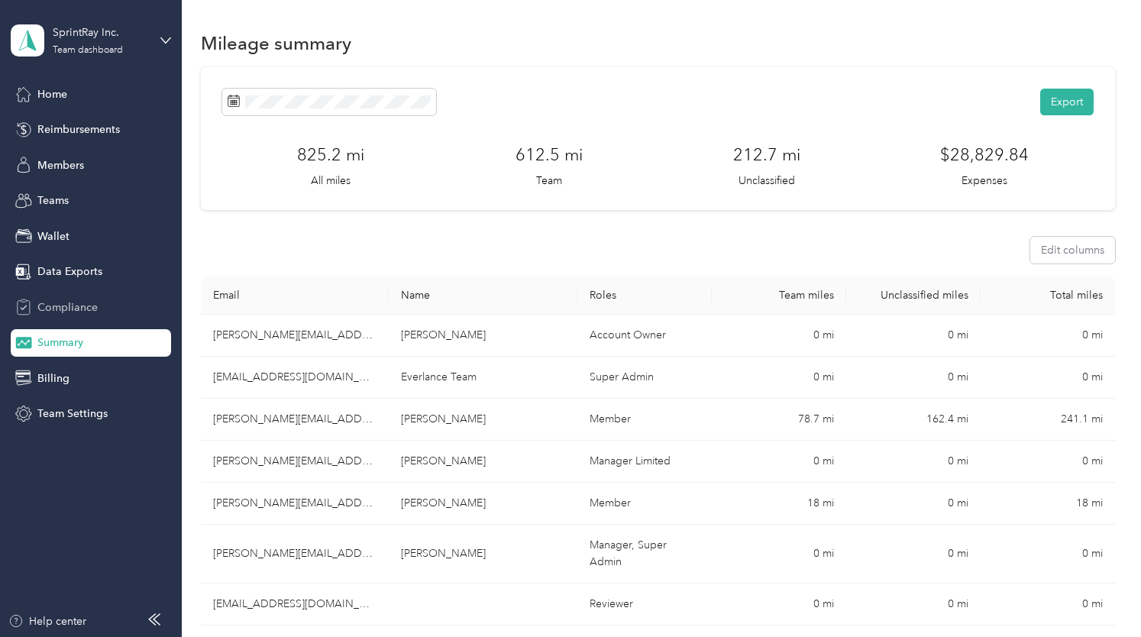
click at [134, 300] on div "Compliance" at bounding box center [91, 306] width 160 height 27
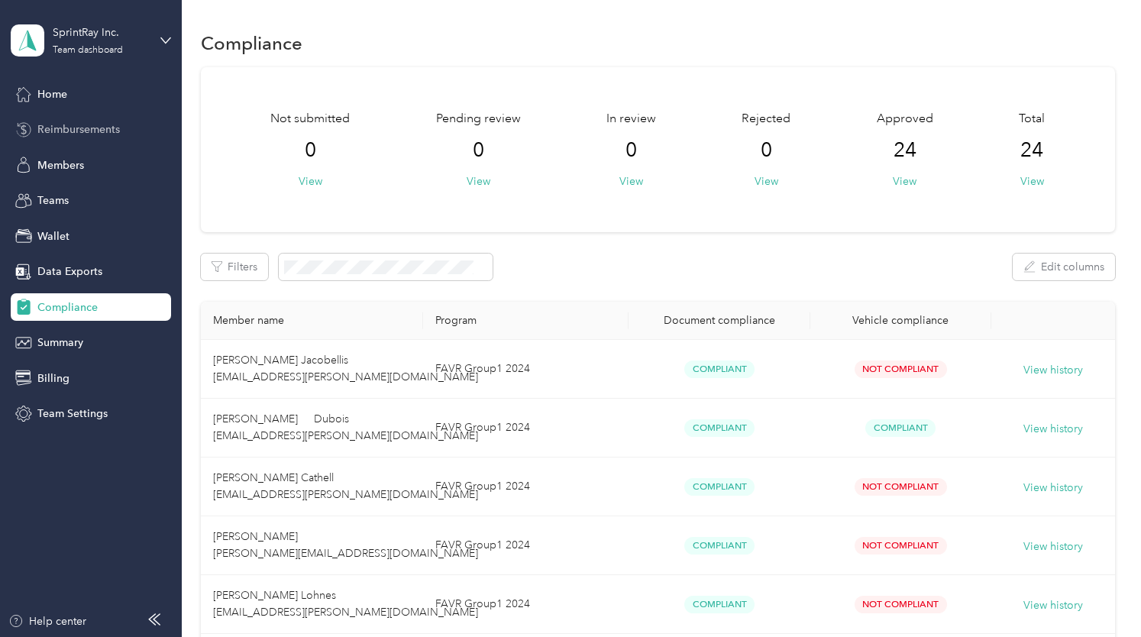
click at [81, 131] on span "Reimbursements" at bounding box center [78, 129] width 82 height 16
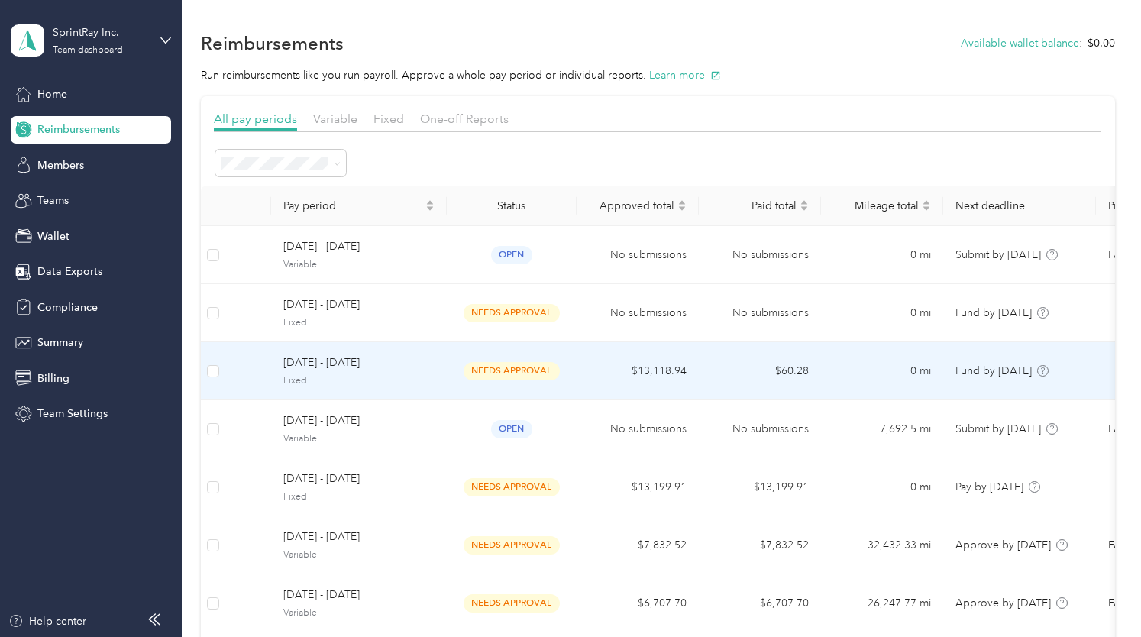
click at [428, 359] on span "[DATE] - [DATE]" at bounding box center [358, 362] width 151 height 17
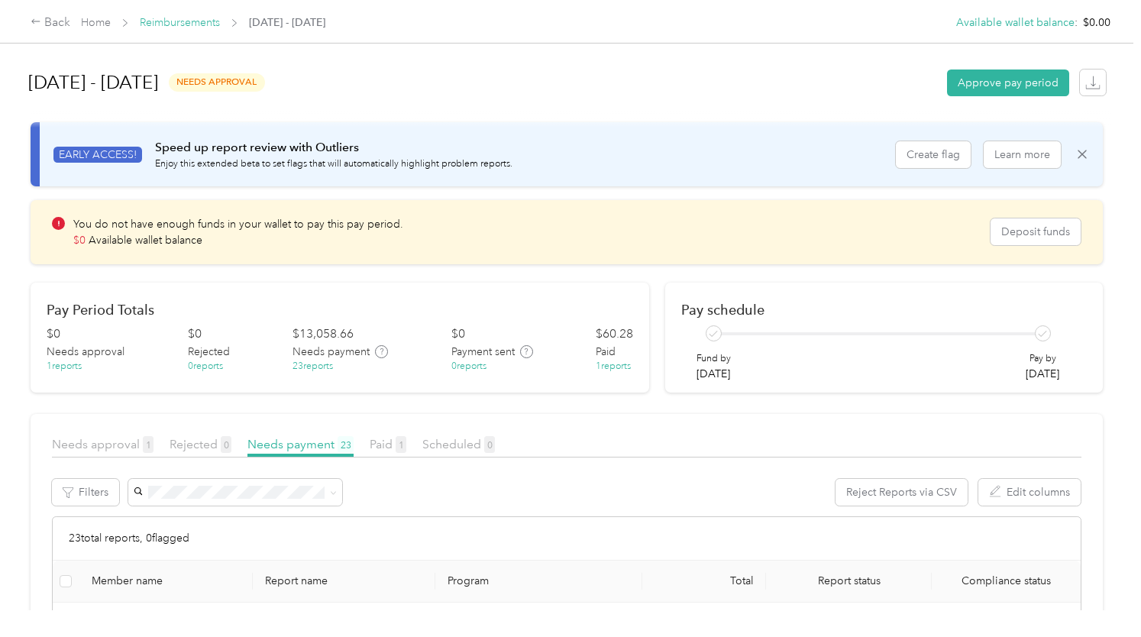
click at [196, 19] on link "Reimbursements" at bounding box center [180, 22] width 80 height 13
